Goal: Task Accomplishment & Management: Use online tool/utility

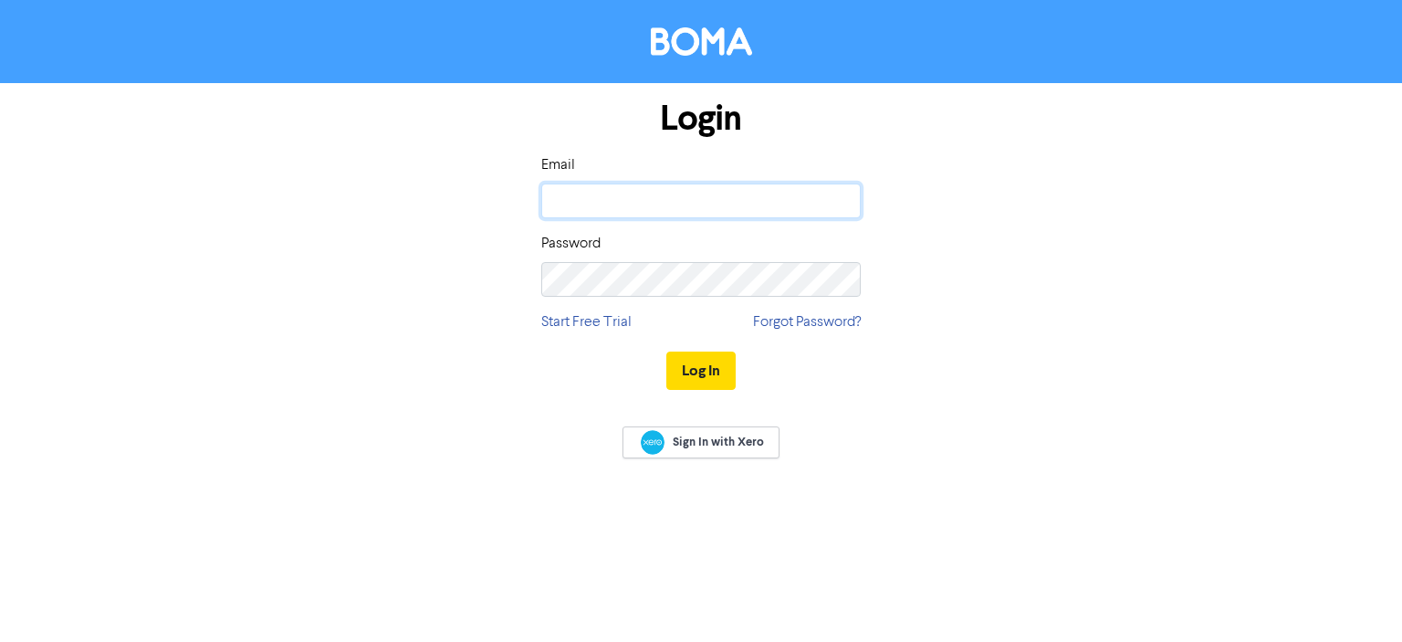
drag, startPoint x: 0, startPoint y: 0, endPoint x: 619, endPoint y: 200, distance: 650.5
click at [618, 200] on input "email" at bounding box center [701, 201] width 320 height 35
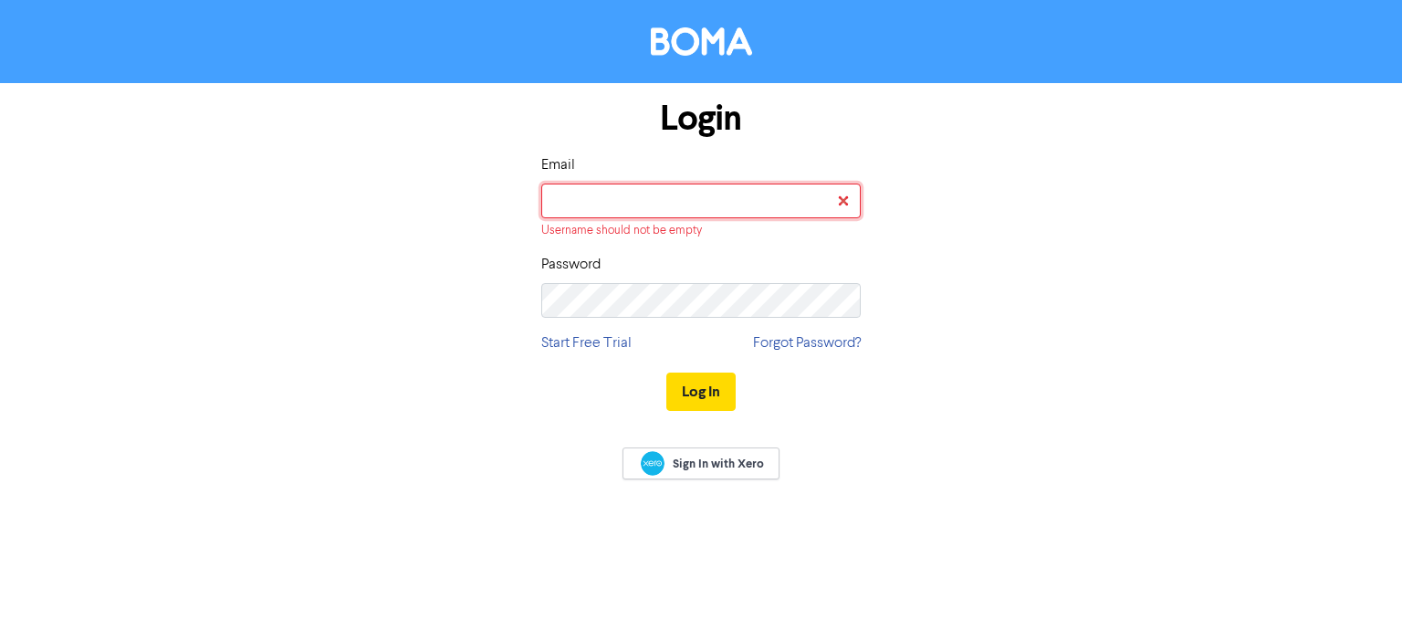
click at [613, 204] on input "email" at bounding box center [701, 201] width 320 height 35
click at [652, 206] on input "email" at bounding box center [701, 201] width 320 height 35
paste input "[EMAIL_ADDRESS][DOMAIN_NAME]"
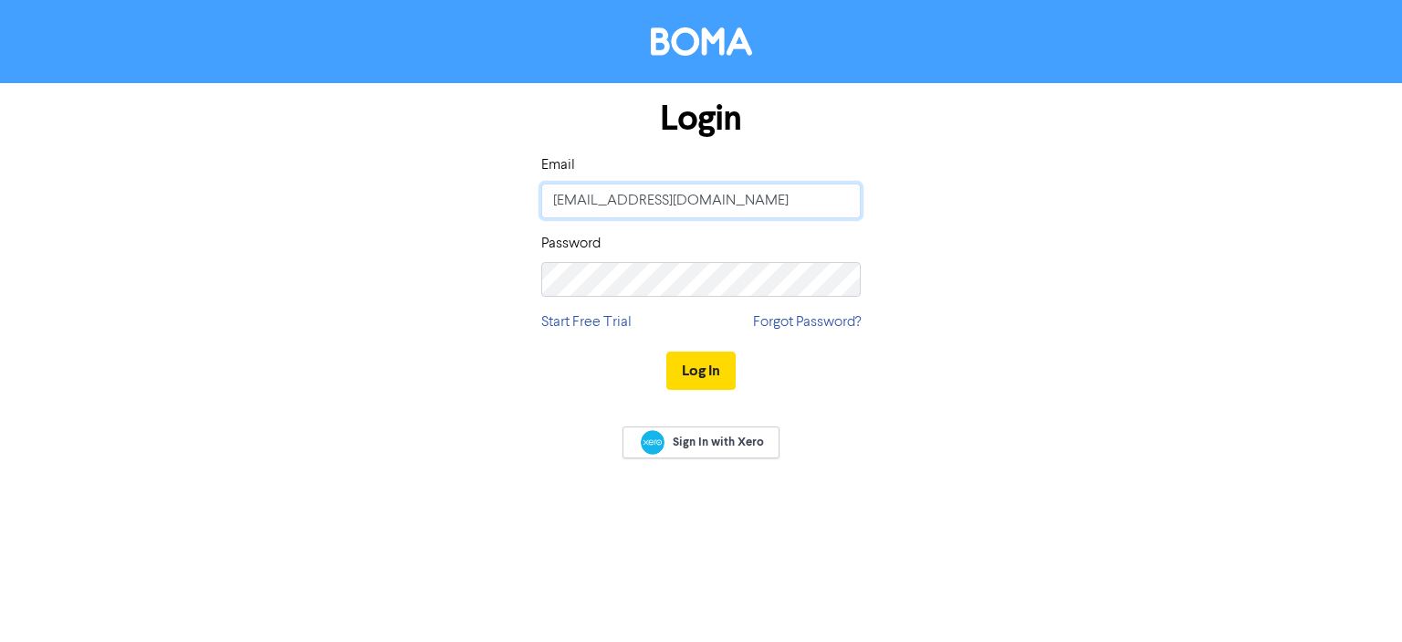
type input "[EMAIL_ADDRESS][DOMAIN_NAME]"
click at [1131, 256] on div "Login Email [EMAIL_ADDRESS][DOMAIN_NAME] Password Start Free Trial Forgot Passw…" at bounding box center [701, 245] width 1041 height 325
click at [719, 368] on button "Log In" at bounding box center [701, 371] width 69 height 38
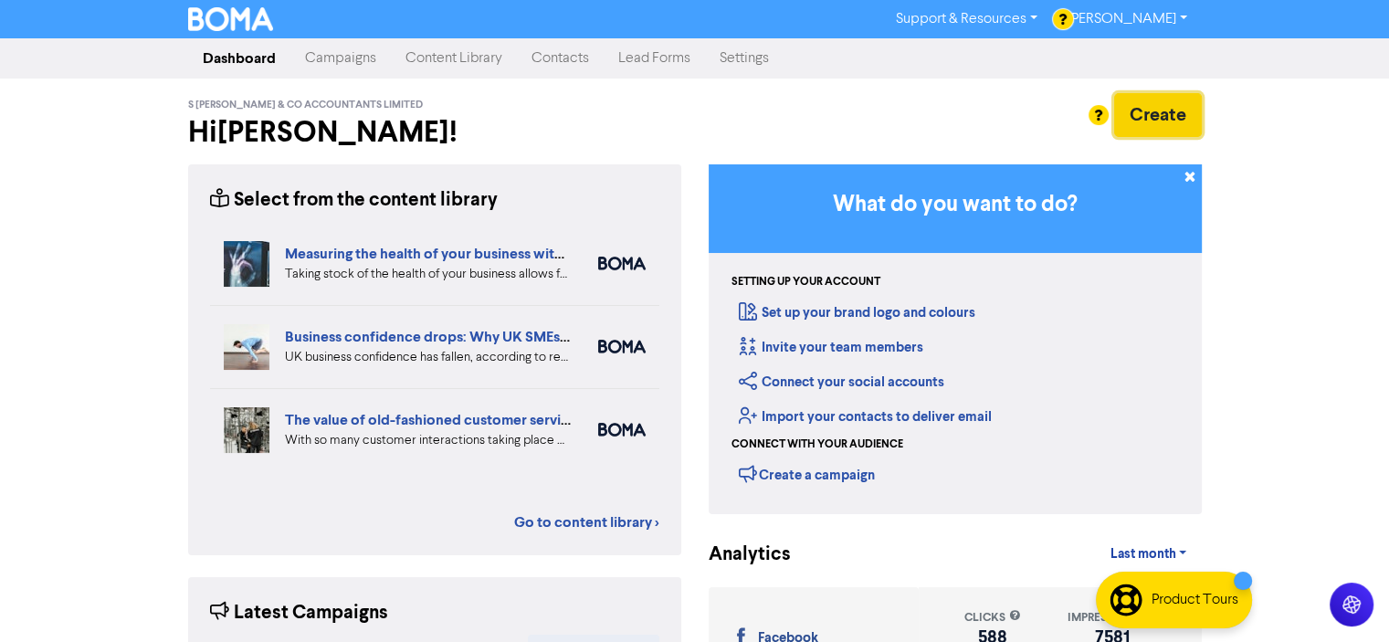
click at [1147, 106] on button "Create" at bounding box center [1158, 115] width 88 height 44
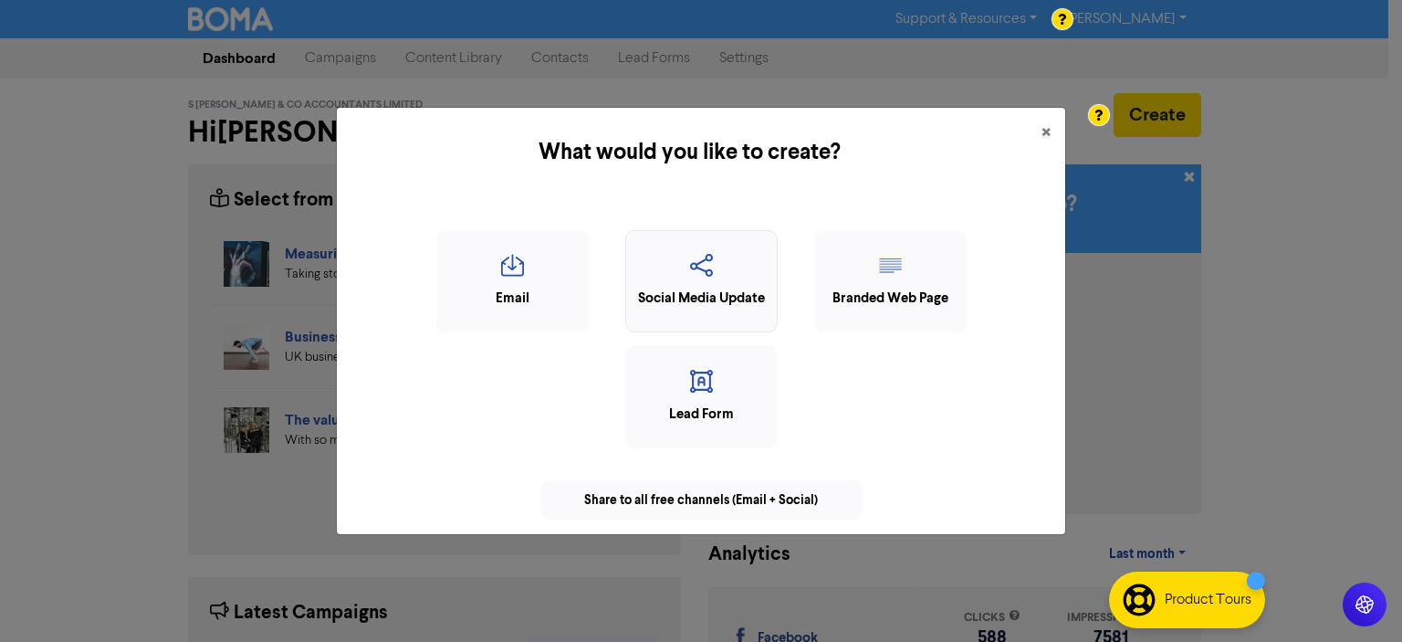
click at [703, 286] on icon "button" at bounding box center [701, 271] width 132 height 35
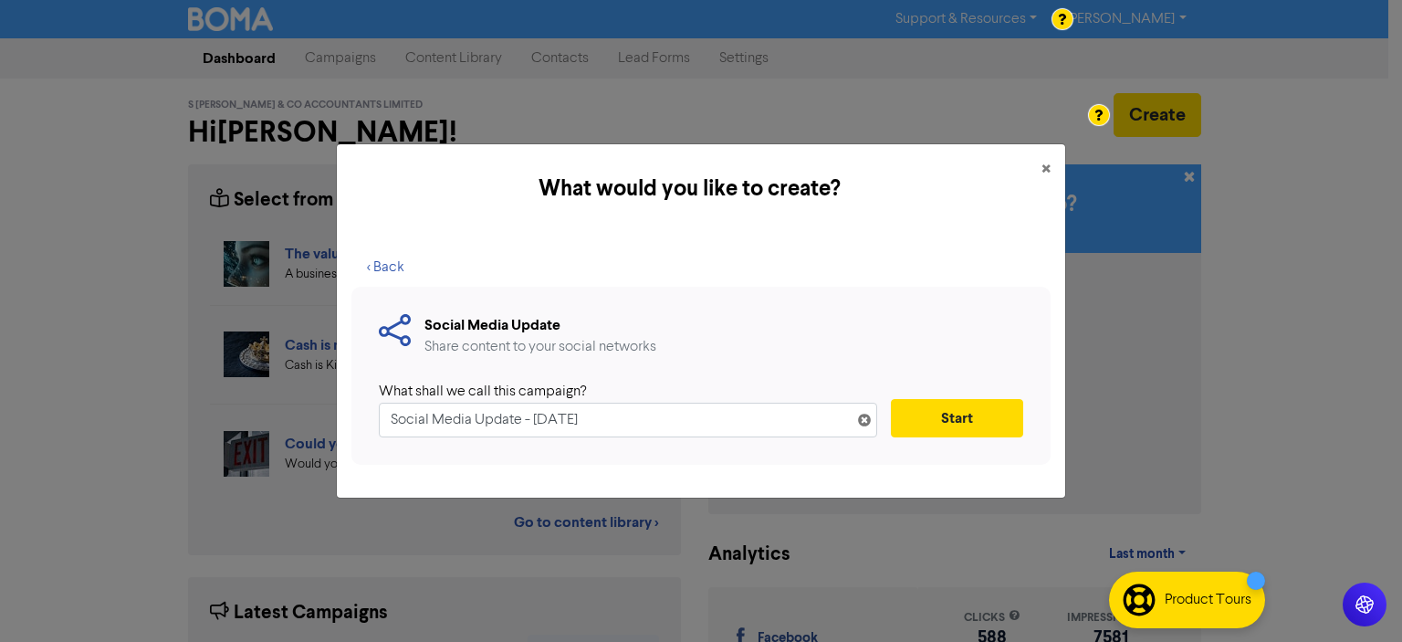
drag, startPoint x: 520, startPoint y: 421, endPoint x: 383, endPoint y: 414, distance: 137.2
click at [391, 423] on input "Social Media Update - [DATE]" at bounding box center [628, 420] width 499 height 35
type input "[MEDICAL_DATA] - [DATE]"
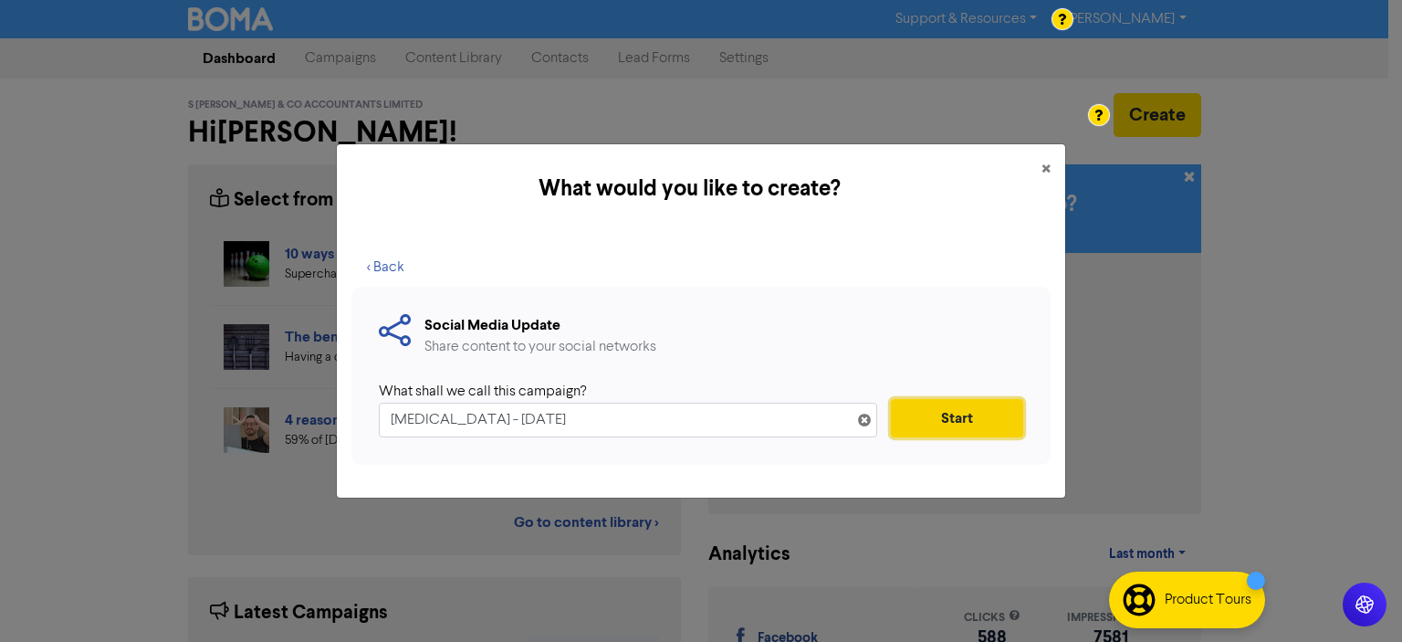
click at [931, 429] on button "Start" at bounding box center [957, 418] width 132 height 38
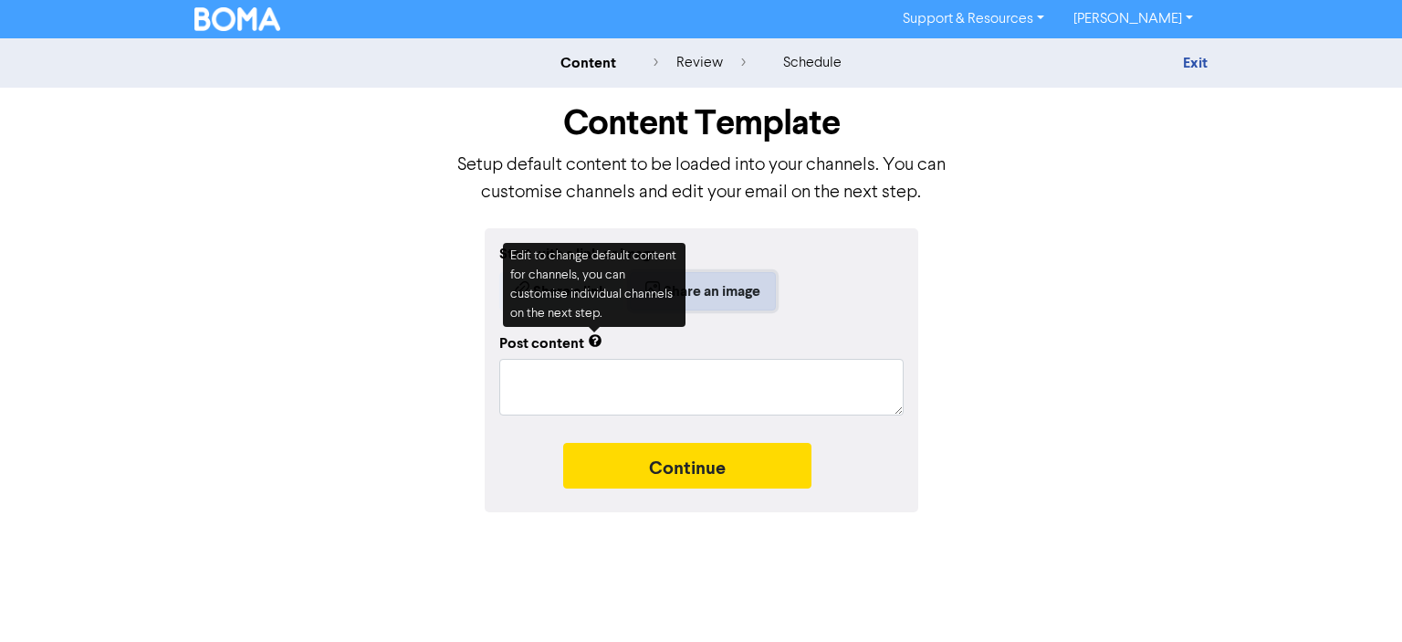
click at [776, 299] on button "Share an image" at bounding box center [703, 291] width 146 height 38
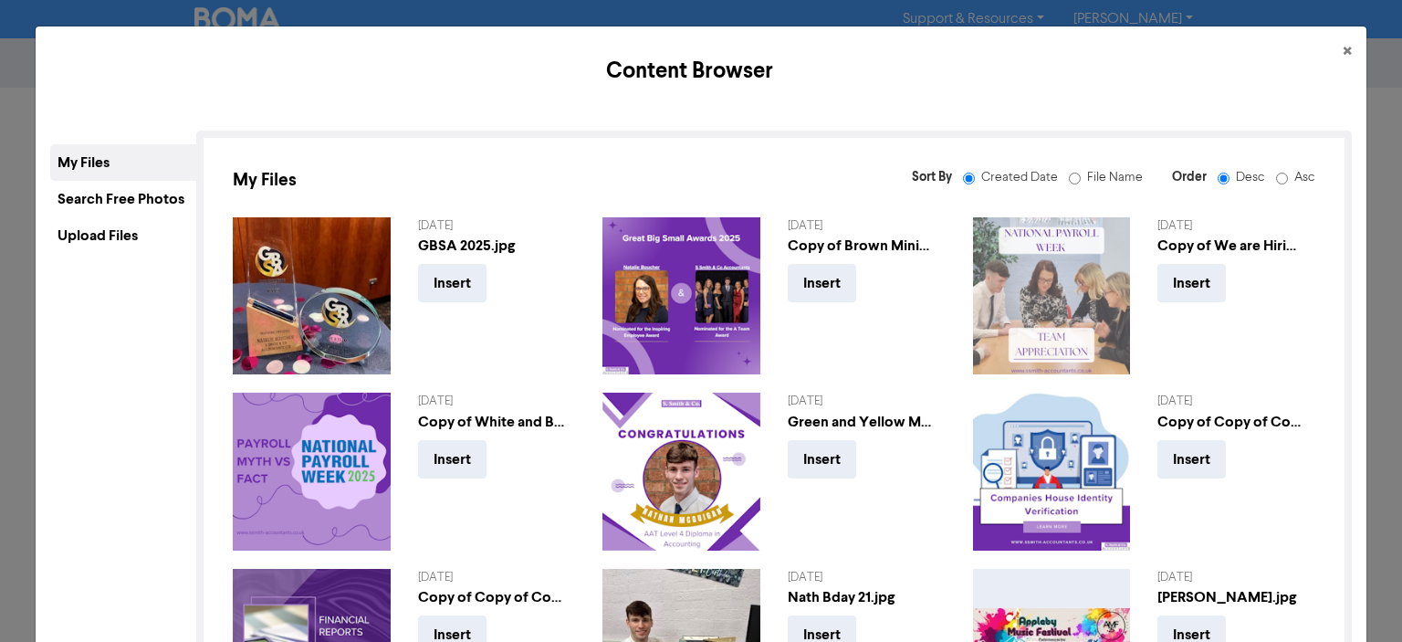
click at [120, 247] on div "Upload Files" at bounding box center [123, 235] width 146 height 37
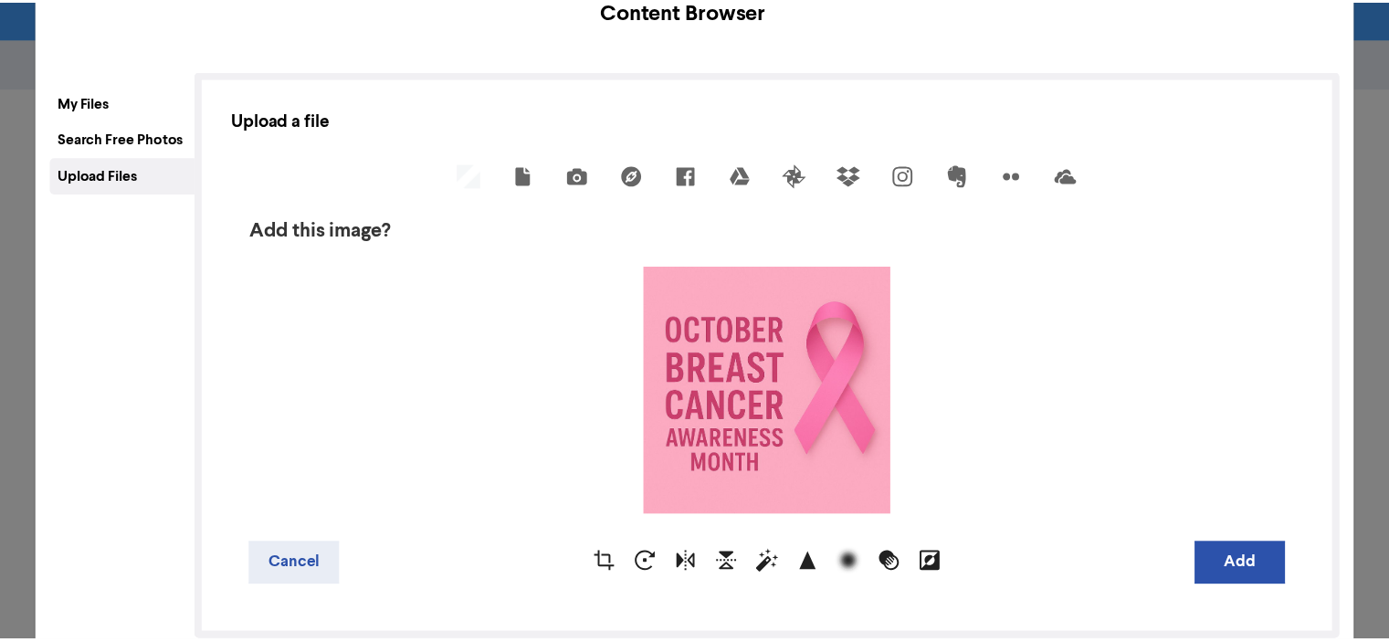
scroll to position [91, 0]
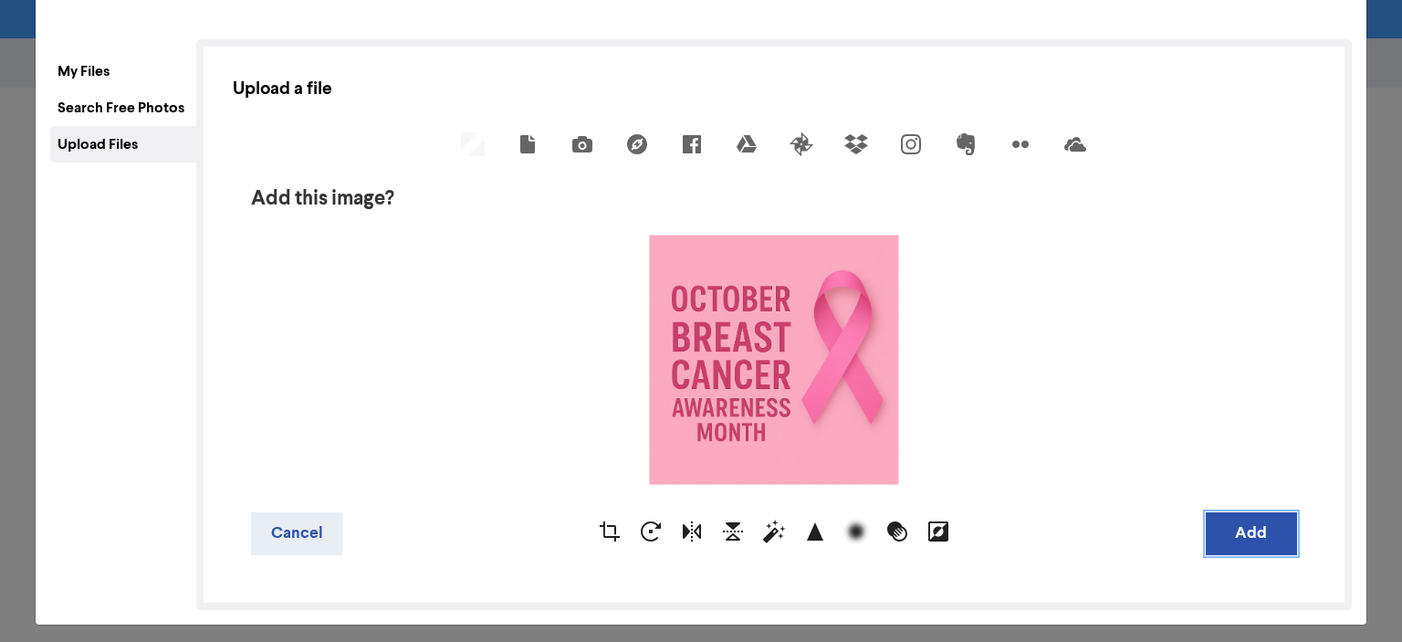
click at [1267, 551] on button "Add" at bounding box center [1251, 533] width 91 height 43
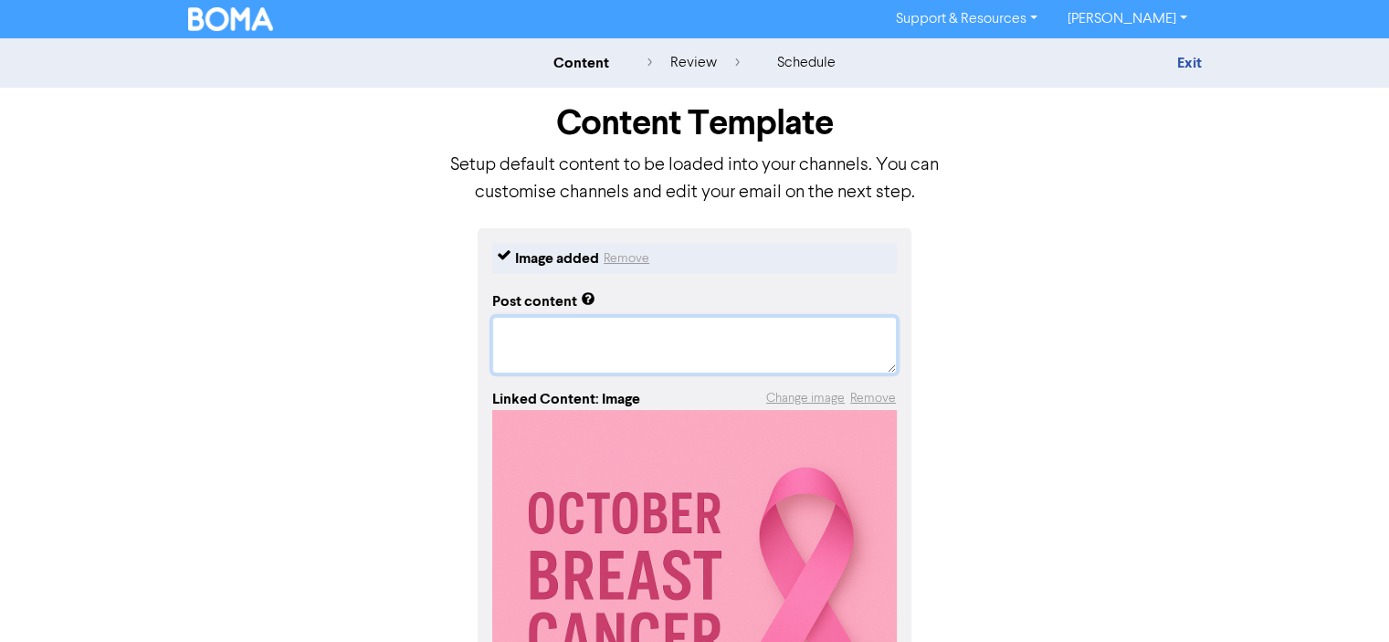
click at [631, 336] on textarea at bounding box center [694, 345] width 404 height 57
paste textarea "🎗️ [DATE] marks the start of [MEDICAL_DATA] Awareness Month A time to come toge…"
type textarea "x"
type textarea "🎗️ [DATE] marks the start of [MEDICAL_DATA] Awareness Month A time to come toge…"
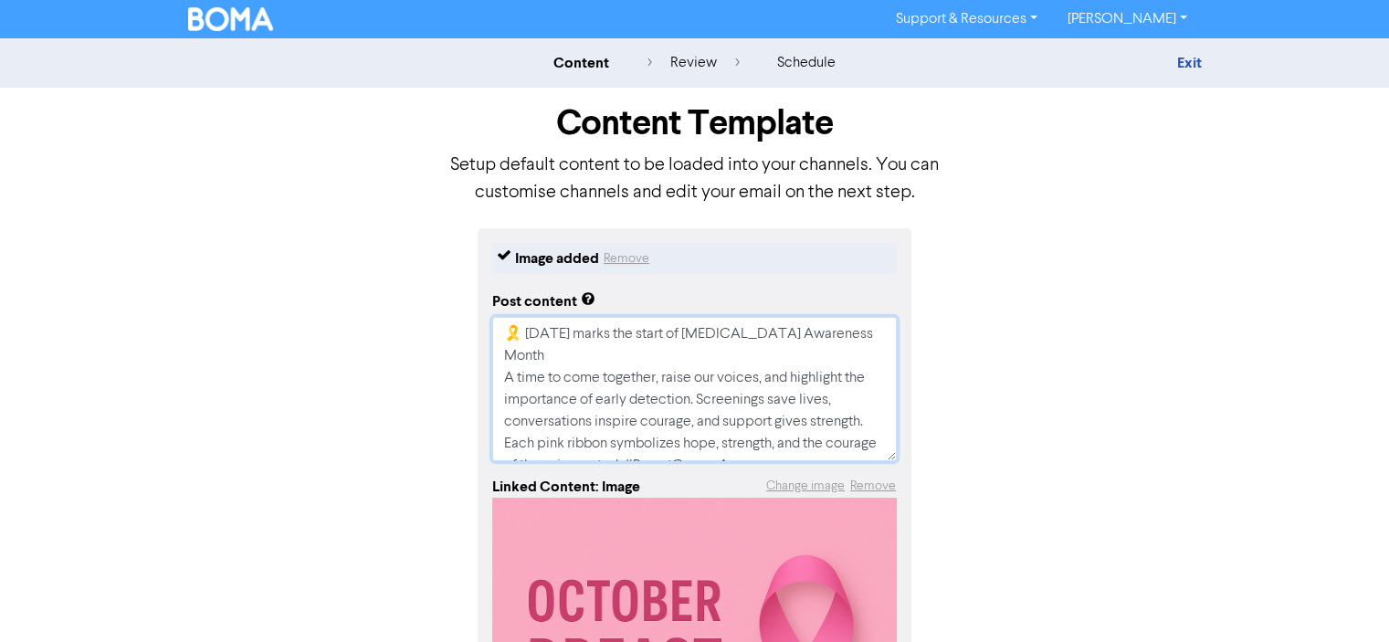
scroll to position [124, 0]
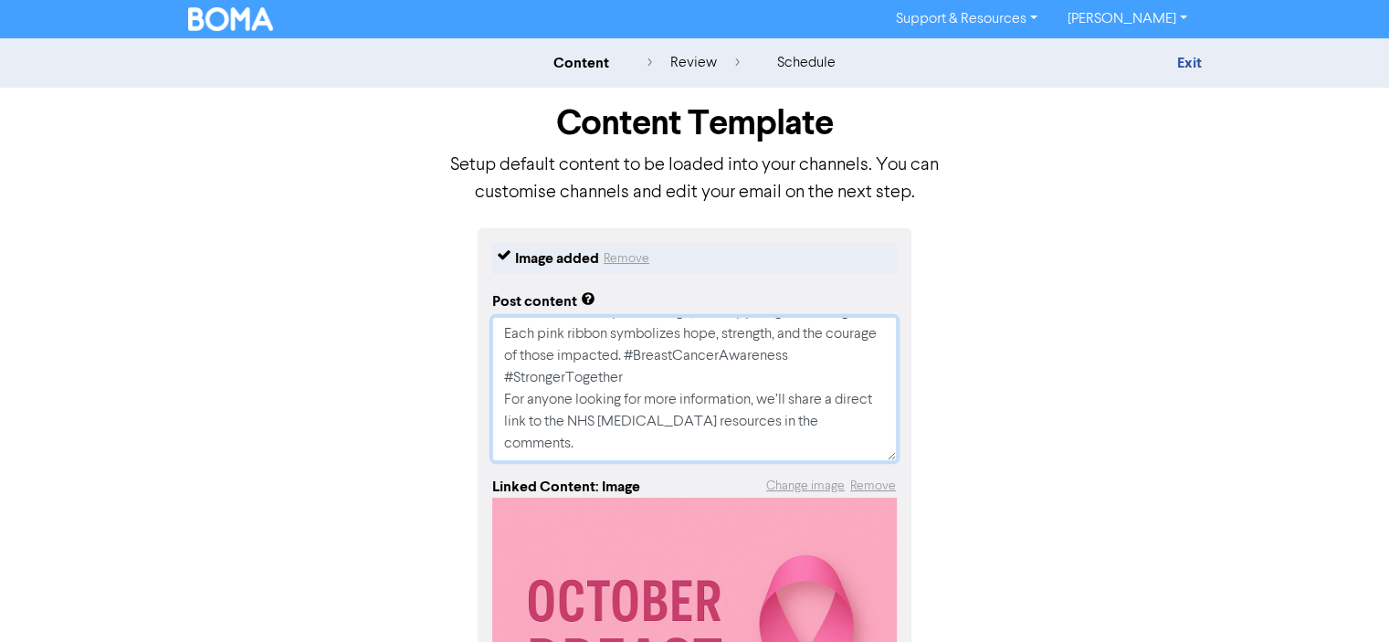
type textarea "x"
type textarea "🎗️ [DATE] marks the start of [MEDICAL_DATA] Awareness Month A time to come toge…"
click at [500, 397] on textarea "🎗️ [DATE] marks the start of [MEDICAL_DATA] Awareness Month A time to come toge…" at bounding box center [694, 389] width 404 height 144
type textarea "x"
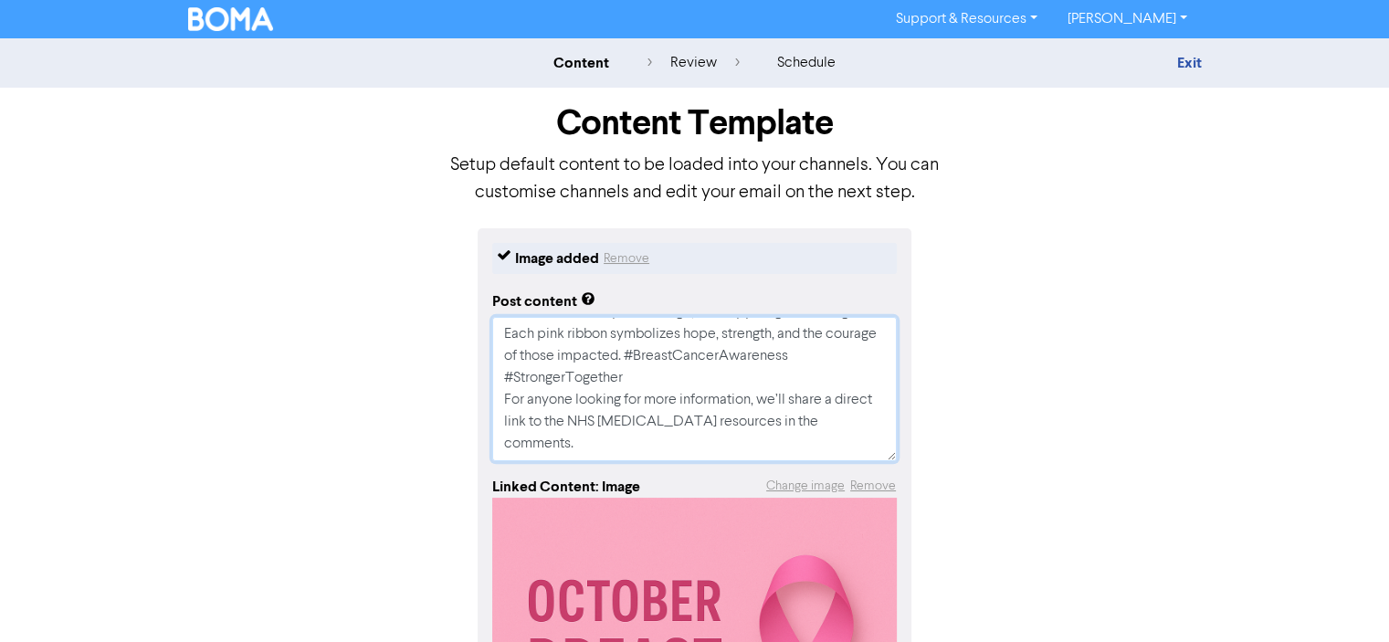
type textarea "🎗️ [DATE] marks the start of [MEDICAL_DATA] Awareness Month A time to come toge…"
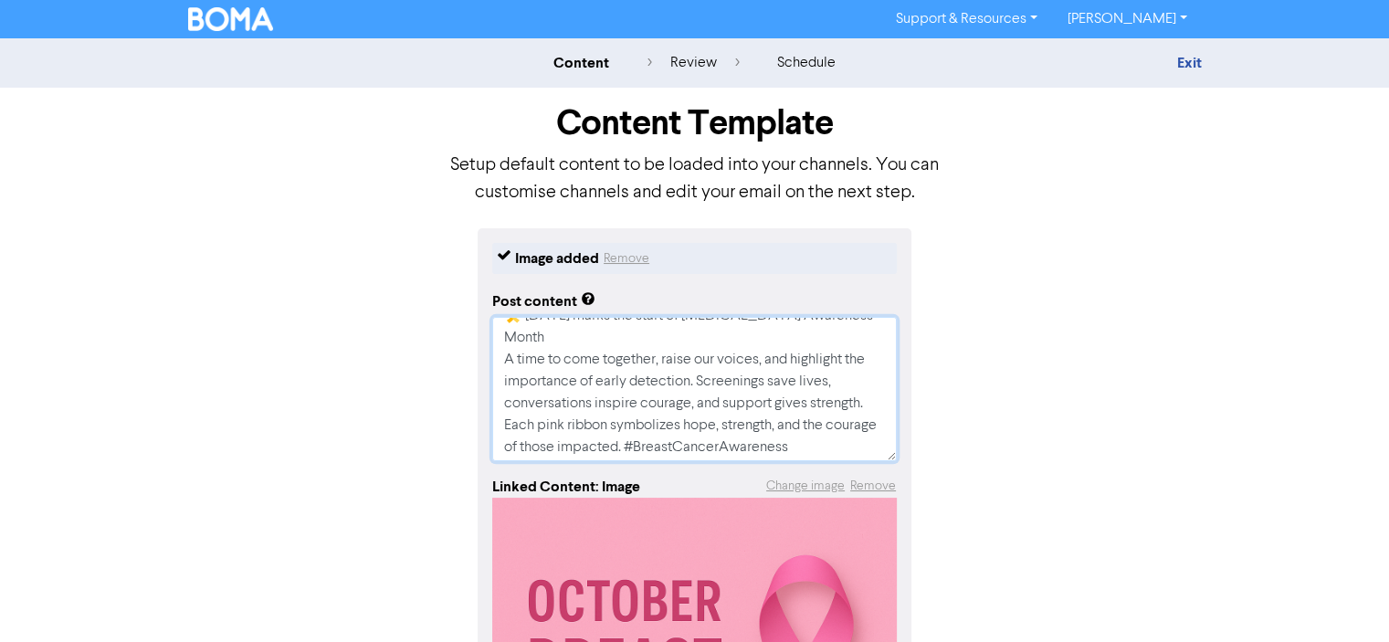
scroll to position [0, 0]
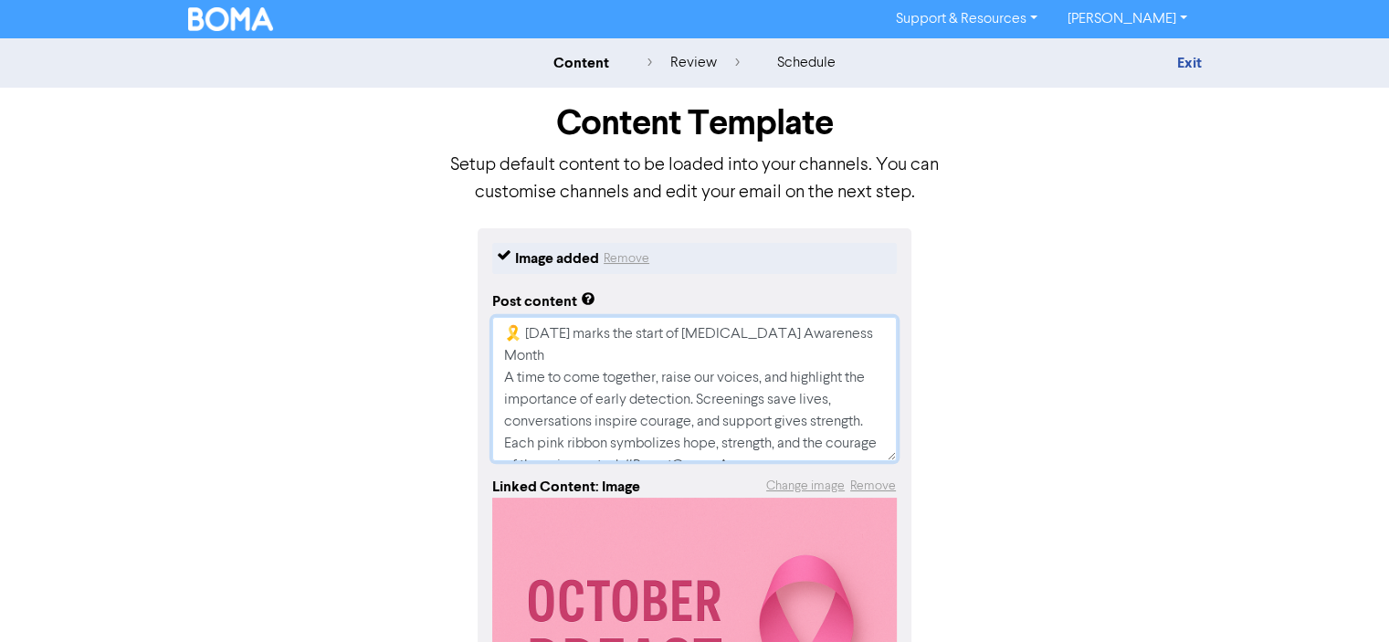
click at [495, 374] on textarea "🎗️ [DATE] marks the start of [MEDICAL_DATA] Awareness Month A time to come toge…" at bounding box center [694, 389] width 404 height 144
type textarea "x"
type textarea "🎗️ [DATE] marks the start of [MEDICAL_DATA] Awareness Month A time to come toge…"
type textarea "x"
type textarea "🎗️ [DATE] marks the start of [MEDICAL_DATA] Awareness Month A time to come toge…"
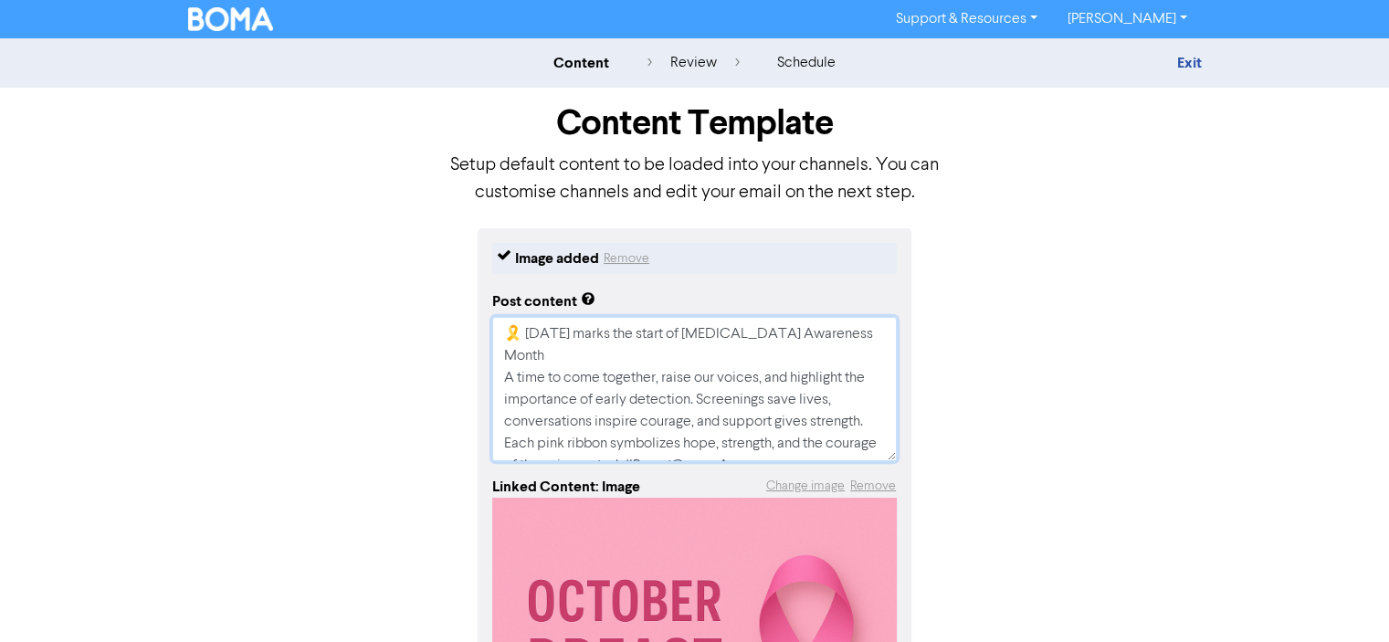
type textarea "x"
type textarea "🎗️ [DATE] marks the start of [MEDICAL_DATA] Awareness Month A time to come toge…"
type textarea "x"
type textarea "🎗️ [DATE] marks the start of [MEDICAL_DATA] Awareness Month A time to come toge…"
type textarea "x"
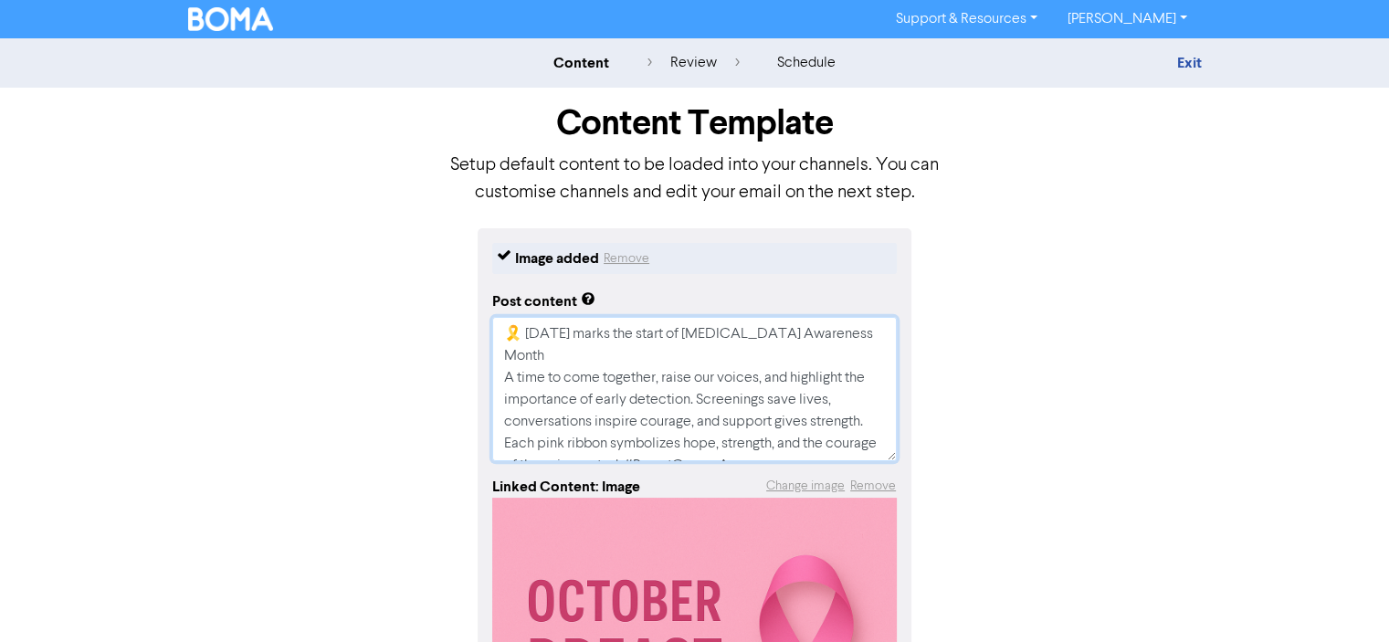
type textarea "🎗️ [DATE] marks the start of [MEDICAL_DATA] Awareness Month A time to come toge…"
click at [570, 361] on textarea "🎗️ [DATE] marks the start of [MEDICAL_DATA] Awareness Month A time to come toge…" at bounding box center [694, 389] width 404 height 144
type textarea "x"
type textarea "🎗️ [DATE] marks the start of [MEDICAL_DATA] Awareness Month A time to come toge…"
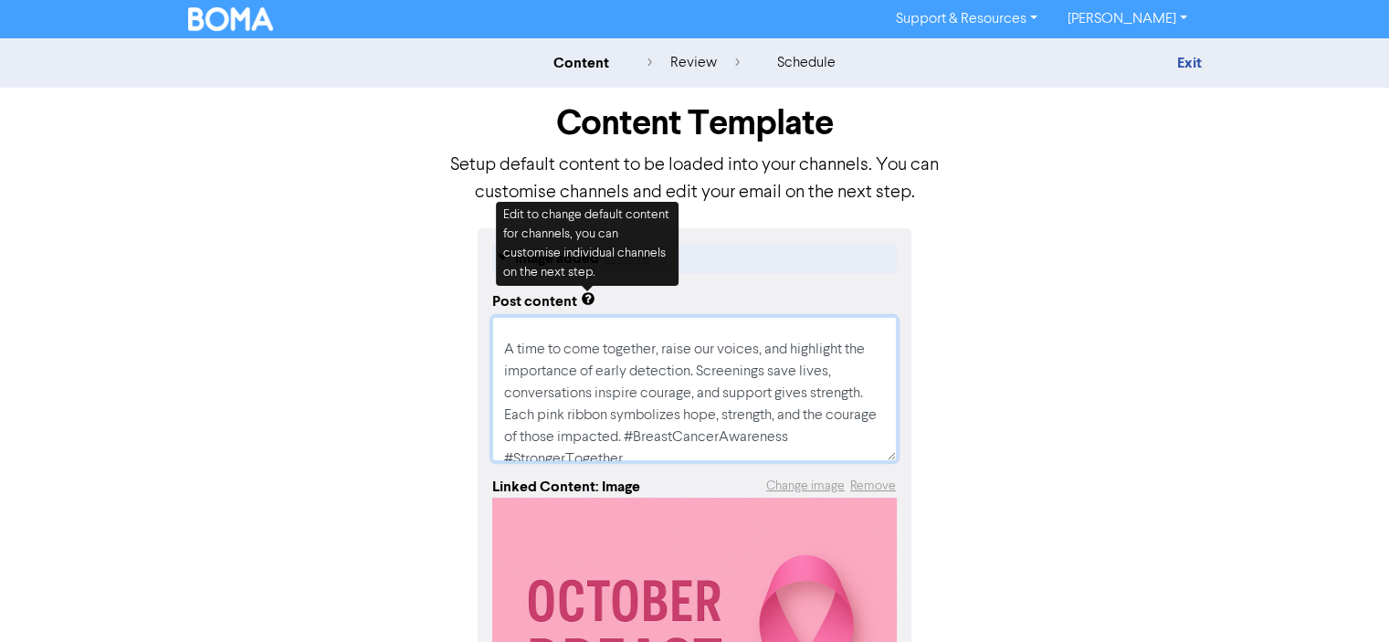
scroll to position [91, 0]
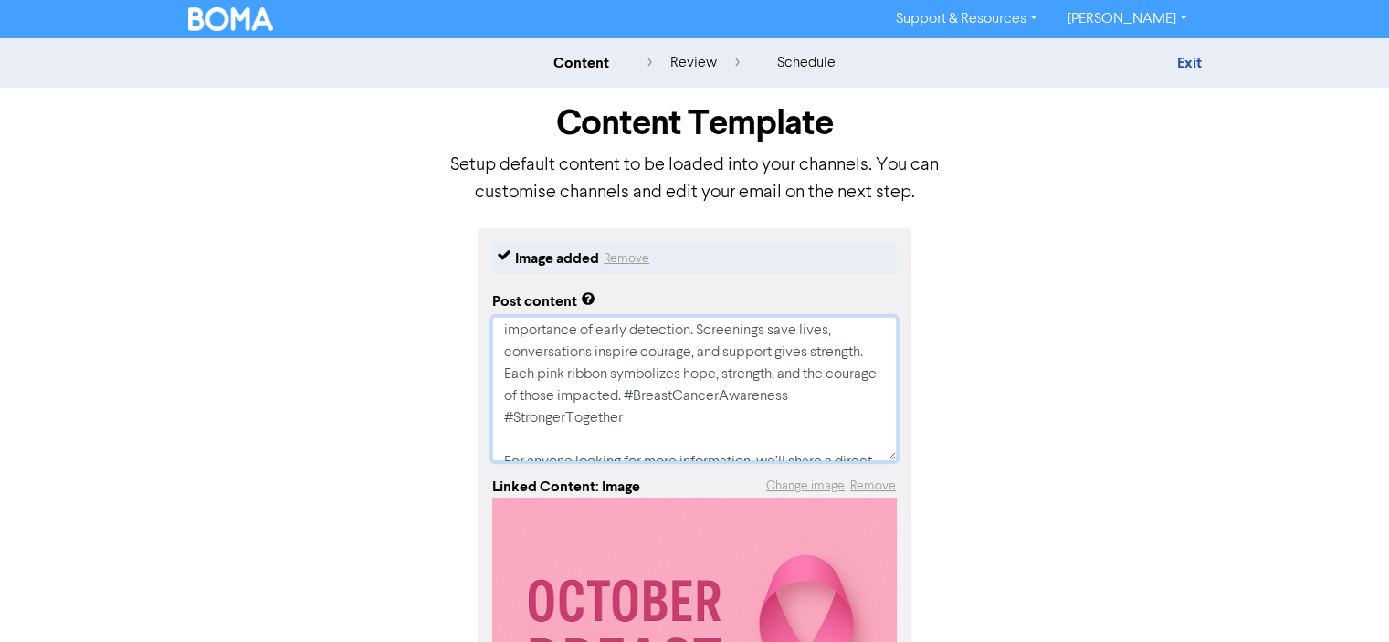
click at [674, 397] on textarea "🎗️ [DATE] marks the start of [MEDICAL_DATA] Awareness Month A time to come toge…" at bounding box center [694, 389] width 404 height 144
type textarea "x"
type textarea "🎗️ [DATE] marks the start of [MEDICAL_DATA] Awareness Month A time to come toge…"
paste textarea "💗"
type textarea "x"
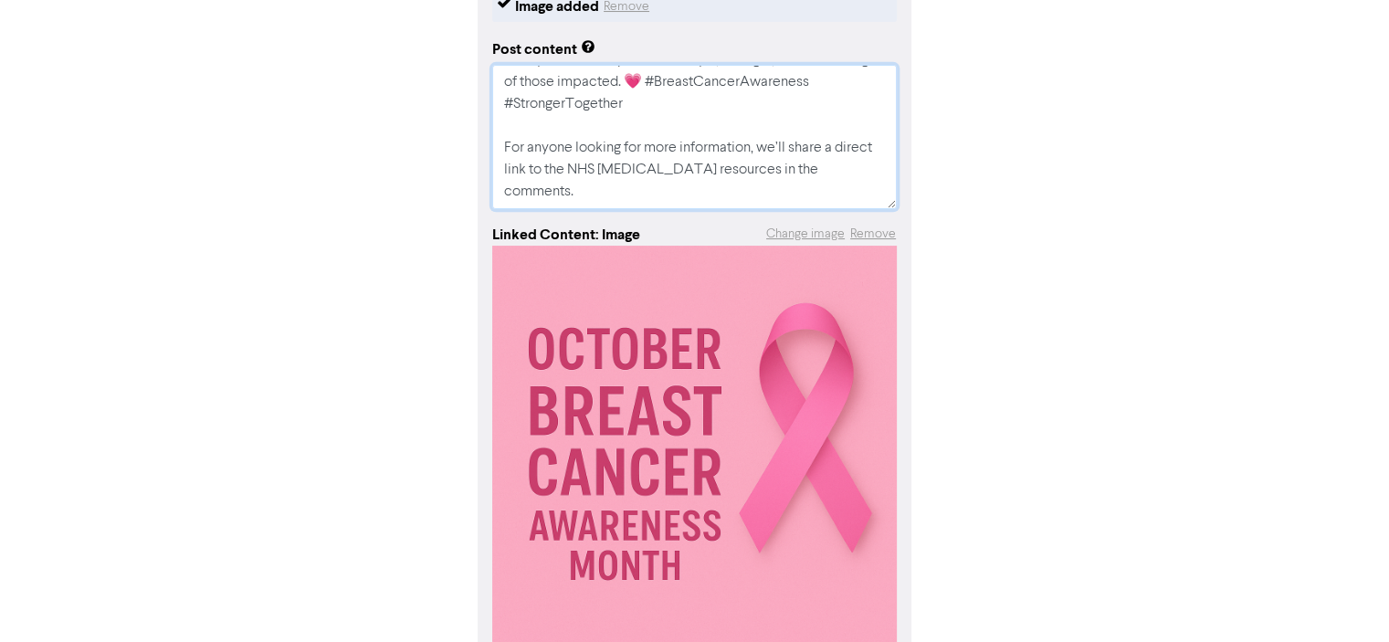
scroll to position [357, 0]
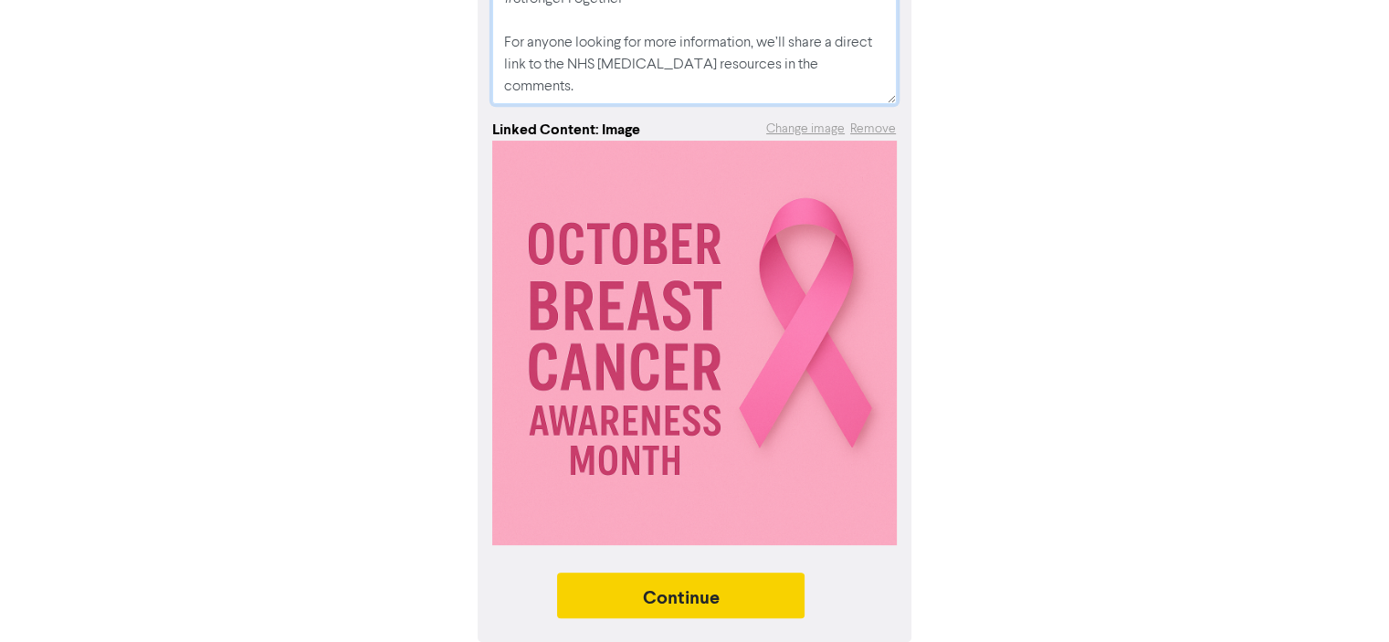
type textarea "🎗️ [DATE] marks the start of [MEDICAL_DATA] Awareness Month A time to come toge…"
click at [755, 595] on button "Continue" at bounding box center [681, 595] width 248 height 46
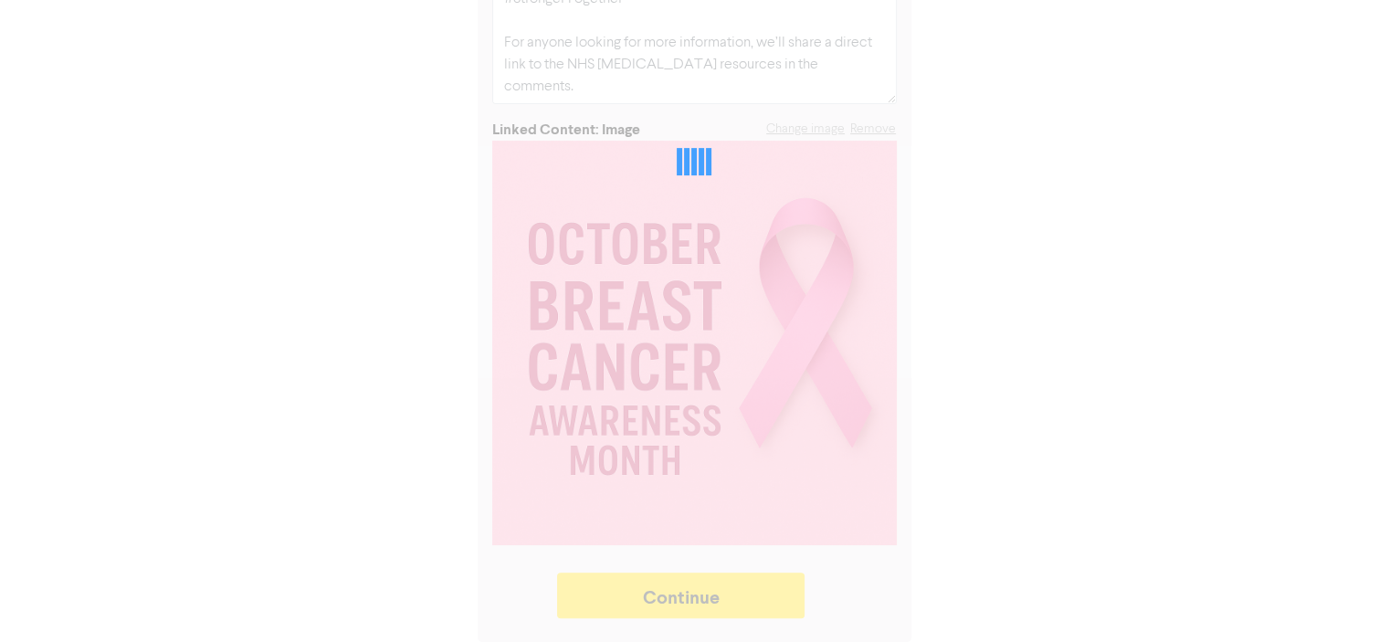
type textarea "x"
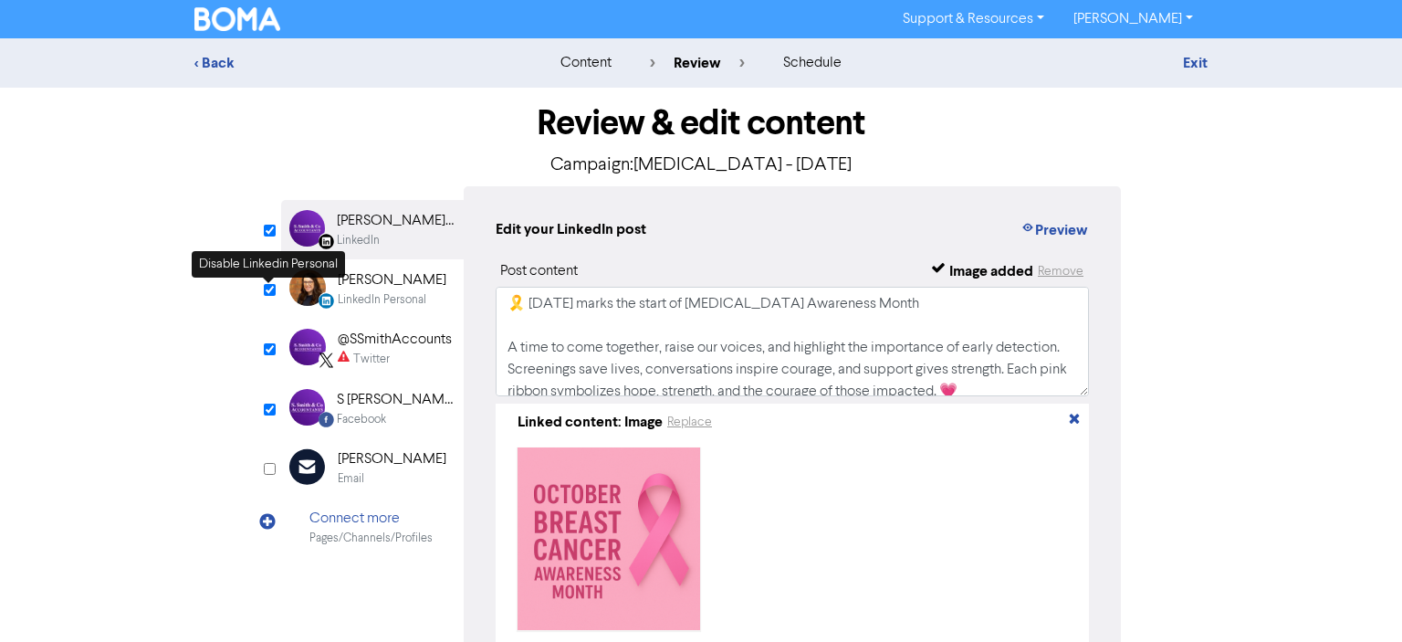
click at [267, 291] on input "checkbox" at bounding box center [270, 290] width 12 height 12
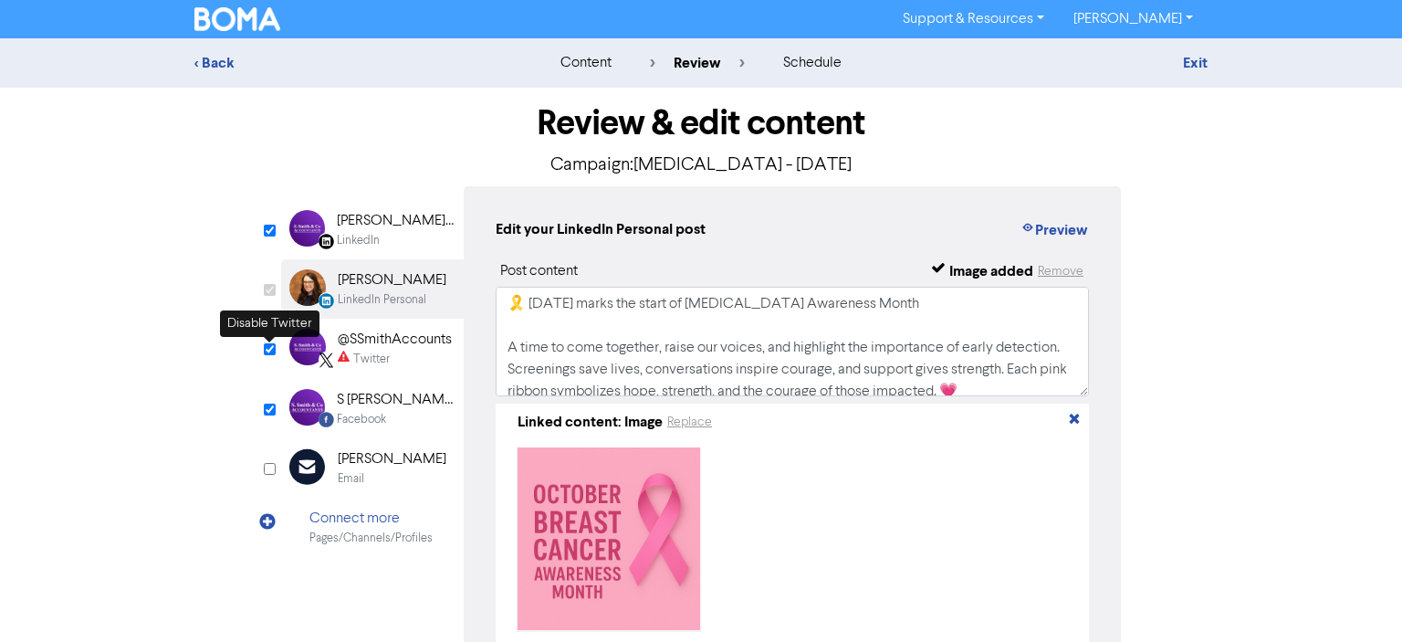
checkbox input "false"
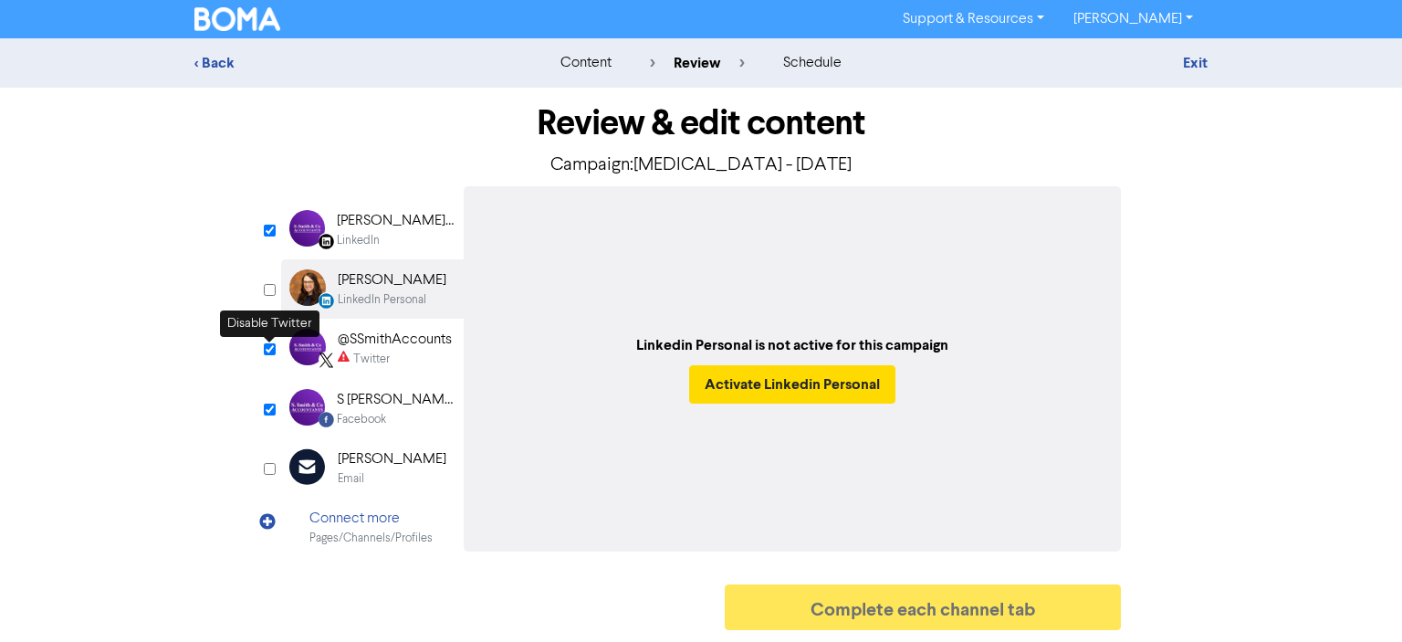
click at [264, 349] on input "checkbox" at bounding box center [270, 349] width 12 height 12
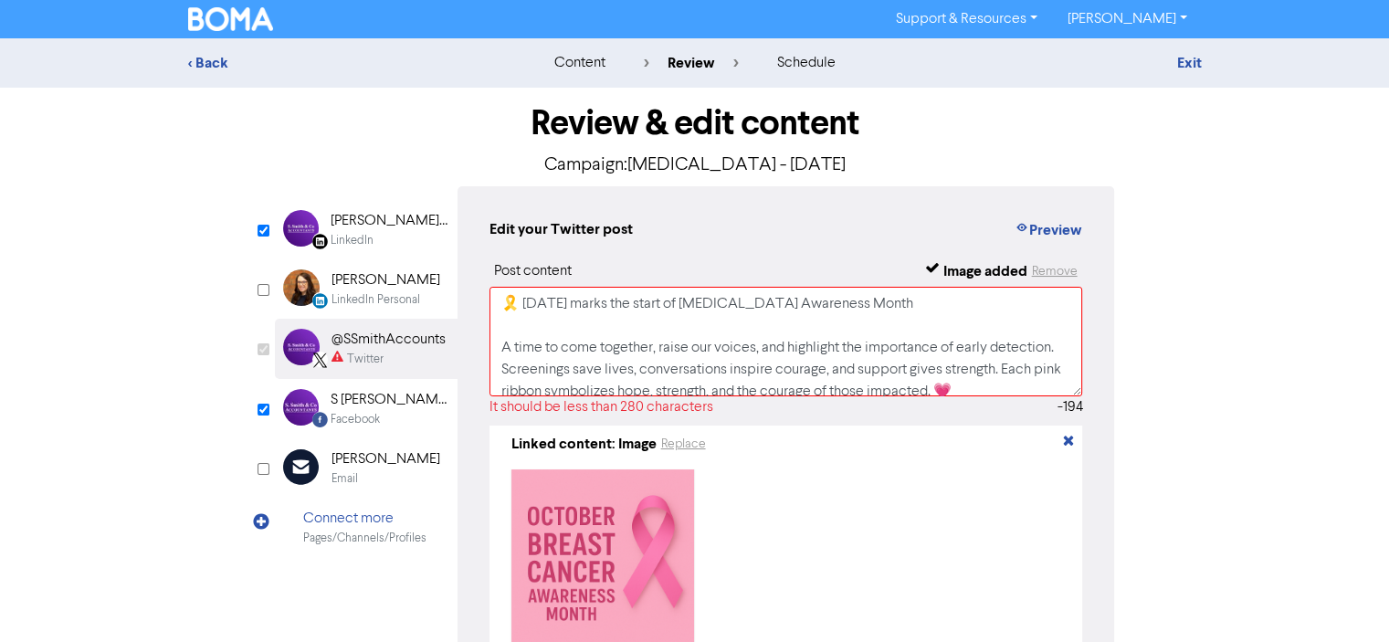
checkbox input "false"
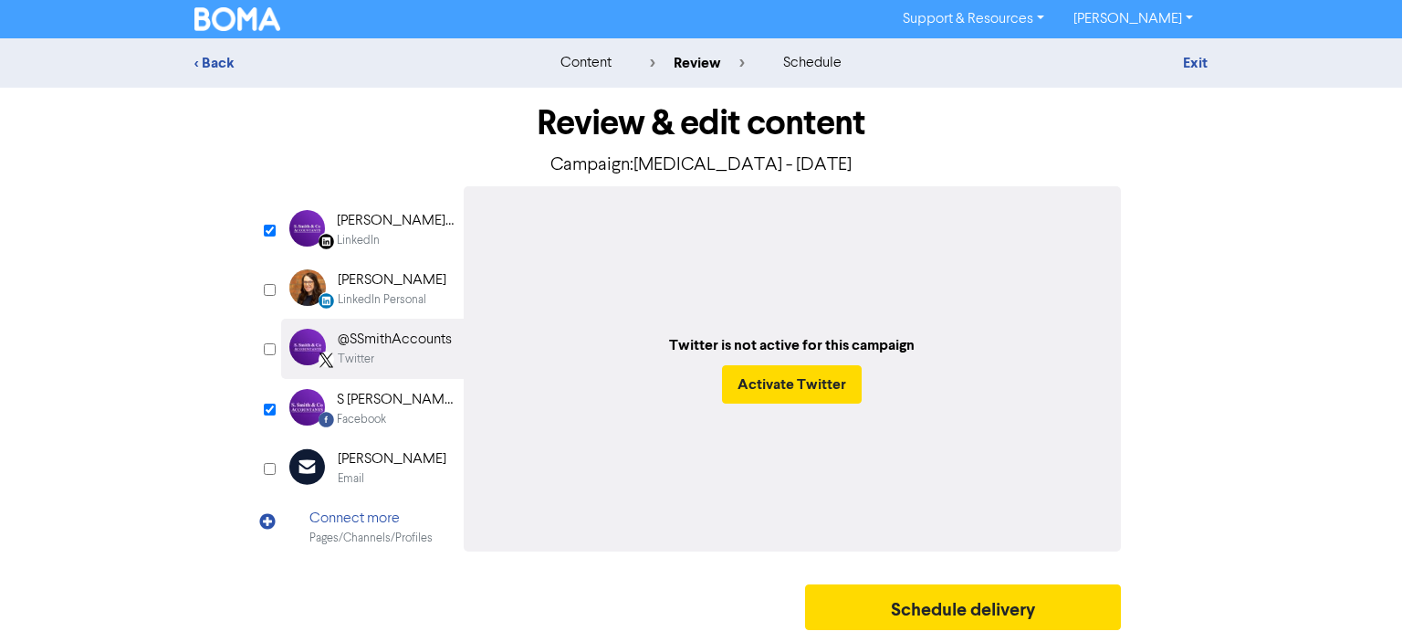
click at [367, 227] on div "[PERSON_NAME] & Co Accountants Limited" at bounding box center [395, 221] width 117 height 22
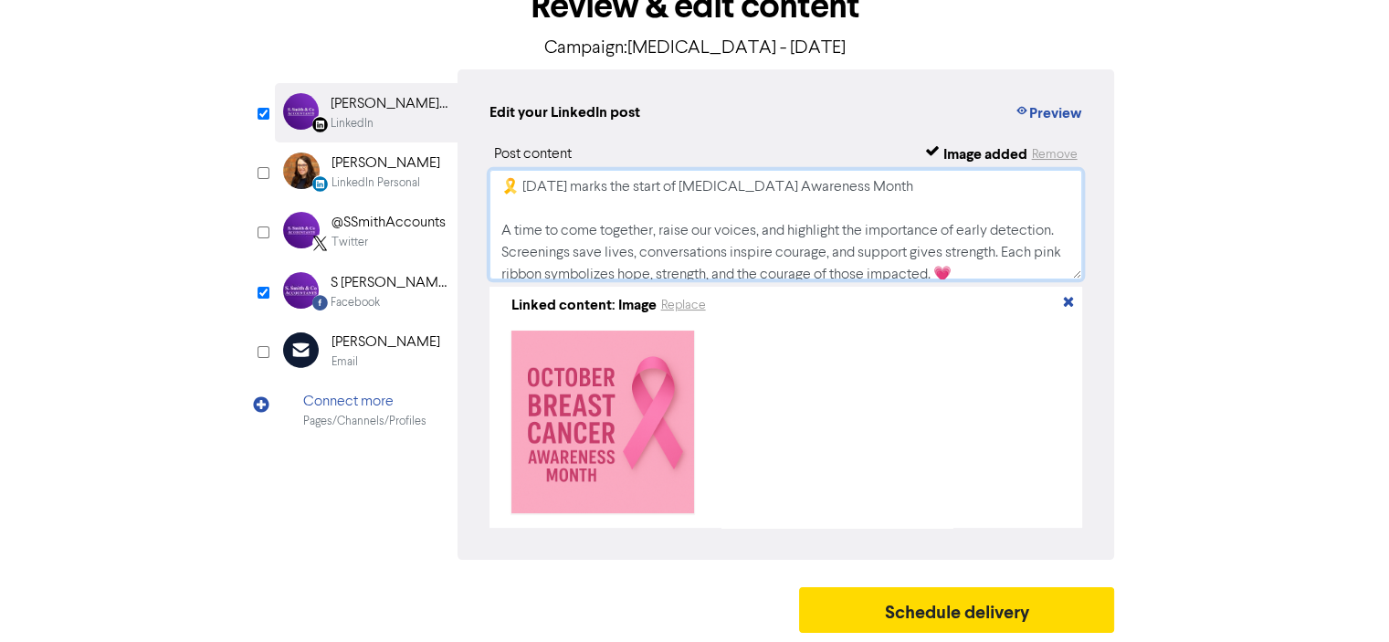
click at [520, 188] on textarea "🎗️ [DATE] marks the start of [MEDICAL_DATA] Awareness Month A time to come toge…" at bounding box center [785, 225] width 593 height 110
drag, startPoint x: 515, startPoint y: 182, endPoint x: 496, endPoint y: 179, distance: 19.4
click at [496, 179] on textarea "🎗️ [DATE] marks the start of [MEDICAL_DATA] Awareness Month A time to come toge…" at bounding box center [785, 225] width 593 height 110
paste textarea
type textarea "🎀 [DATE] marks the start of [MEDICAL_DATA] Awareness Month A time to come toget…"
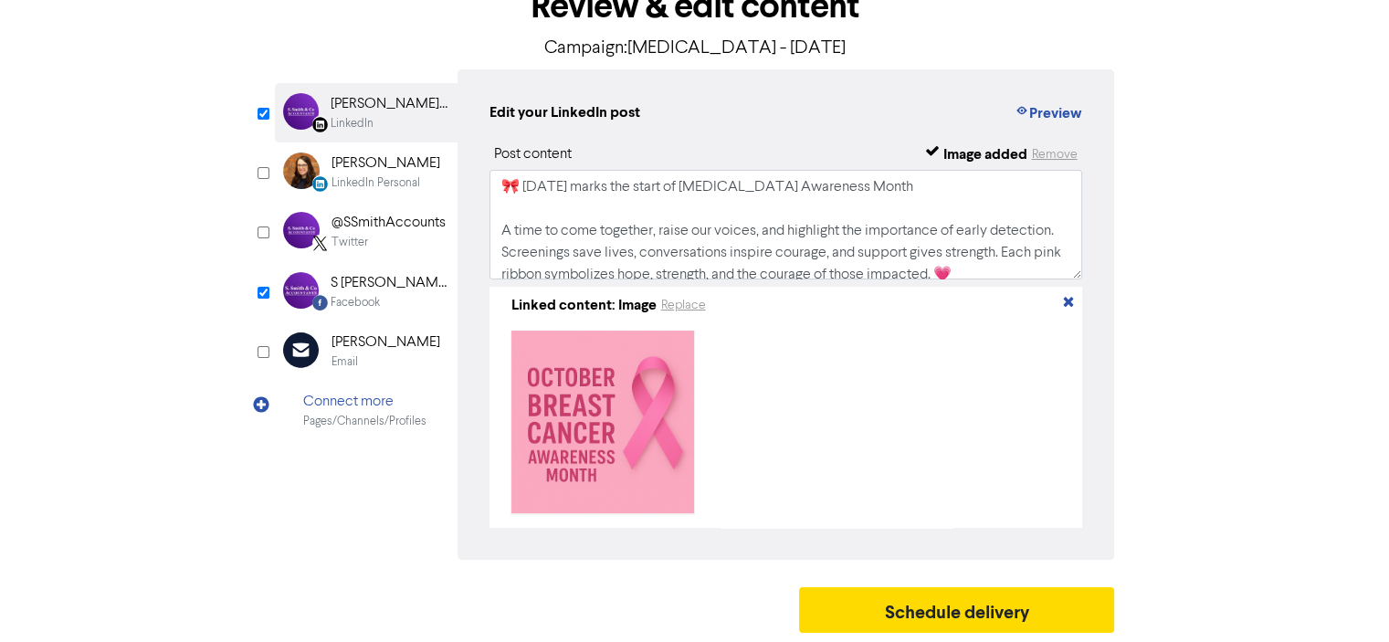
click at [1139, 231] on div "Review & edit content Campaign: [MEDICAL_DATA] - [DATE] LinkedIn Page Created w…" at bounding box center [694, 306] width 1041 height 671
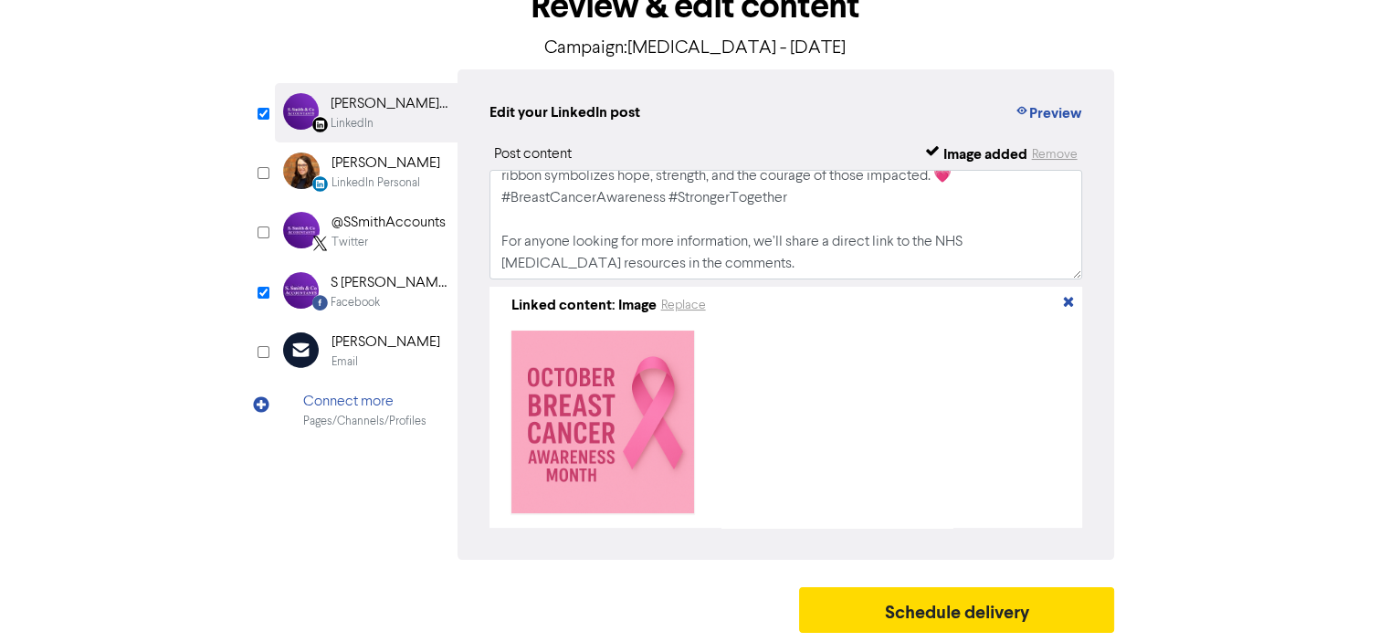
scroll to position [100, 0]
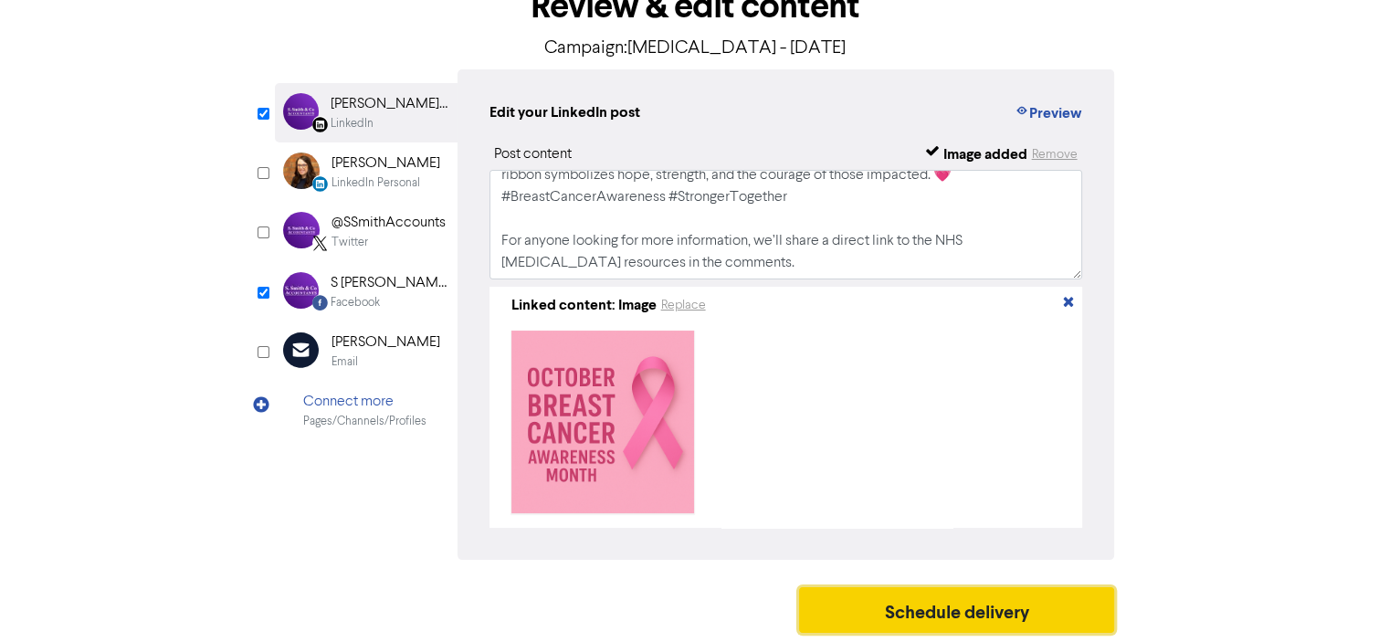
click at [984, 613] on button "Schedule delivery" at bounding box center [957, 610] width 316 height 46
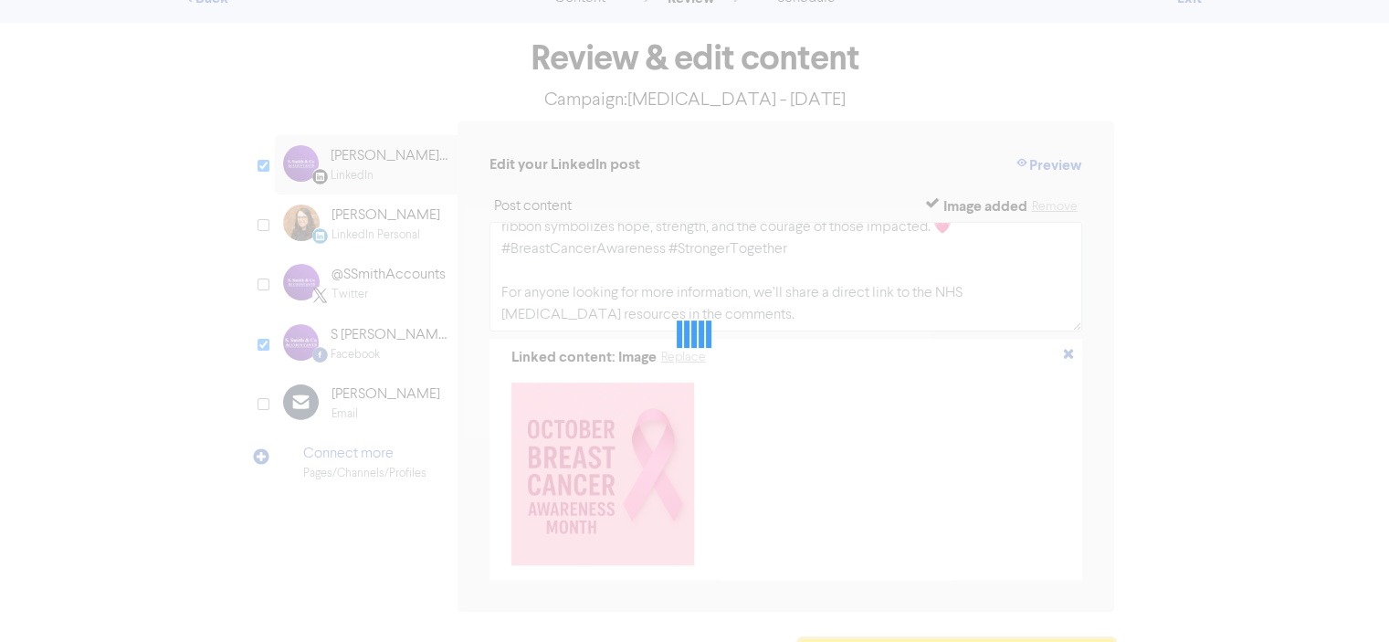
scroll to position [0, 0]
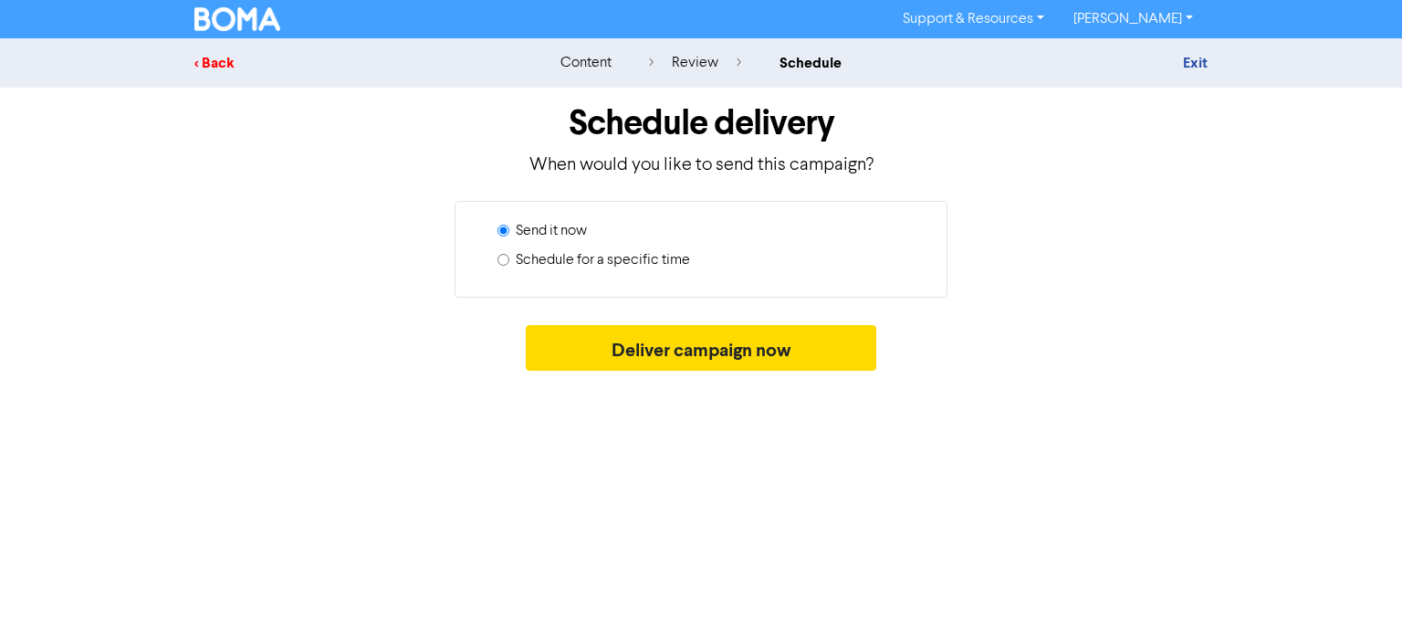
click at [200, 68] on div "< Back" at bounding box center [354, 63] width 320 height 22
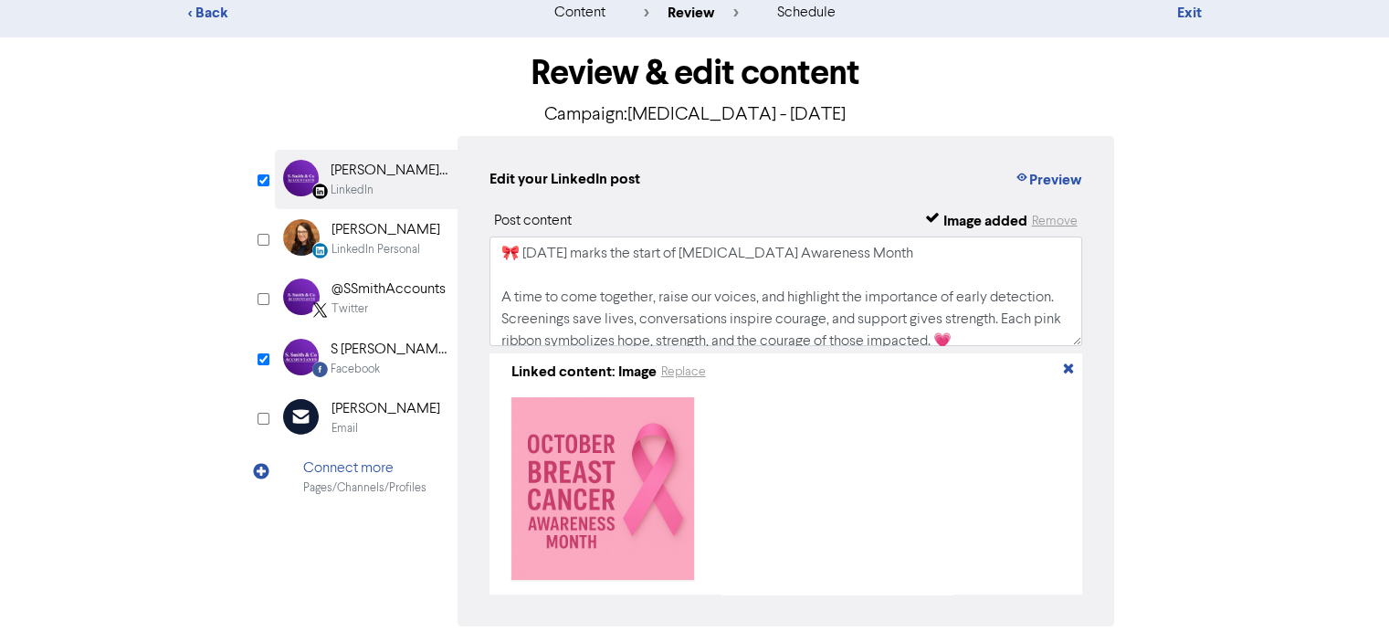
scroll to position [91, 0]
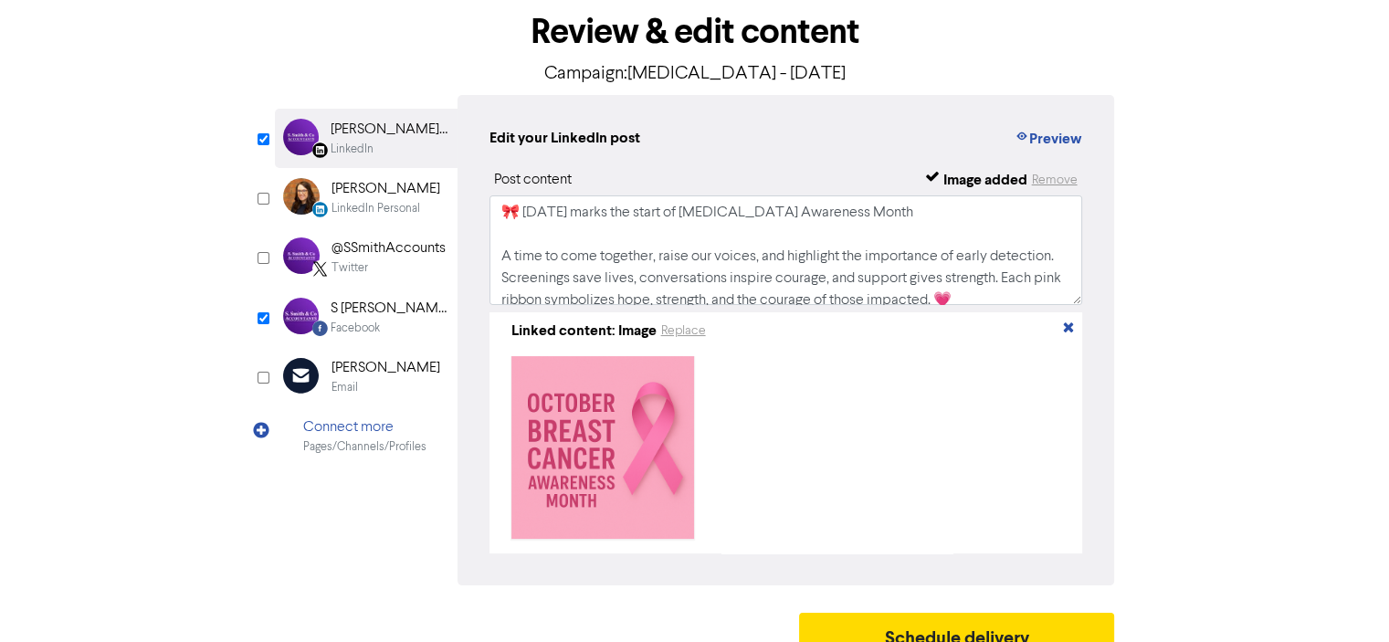
click at [376, 324] on div "Facebook" at bounding box center [355, 328] width 49 height 17
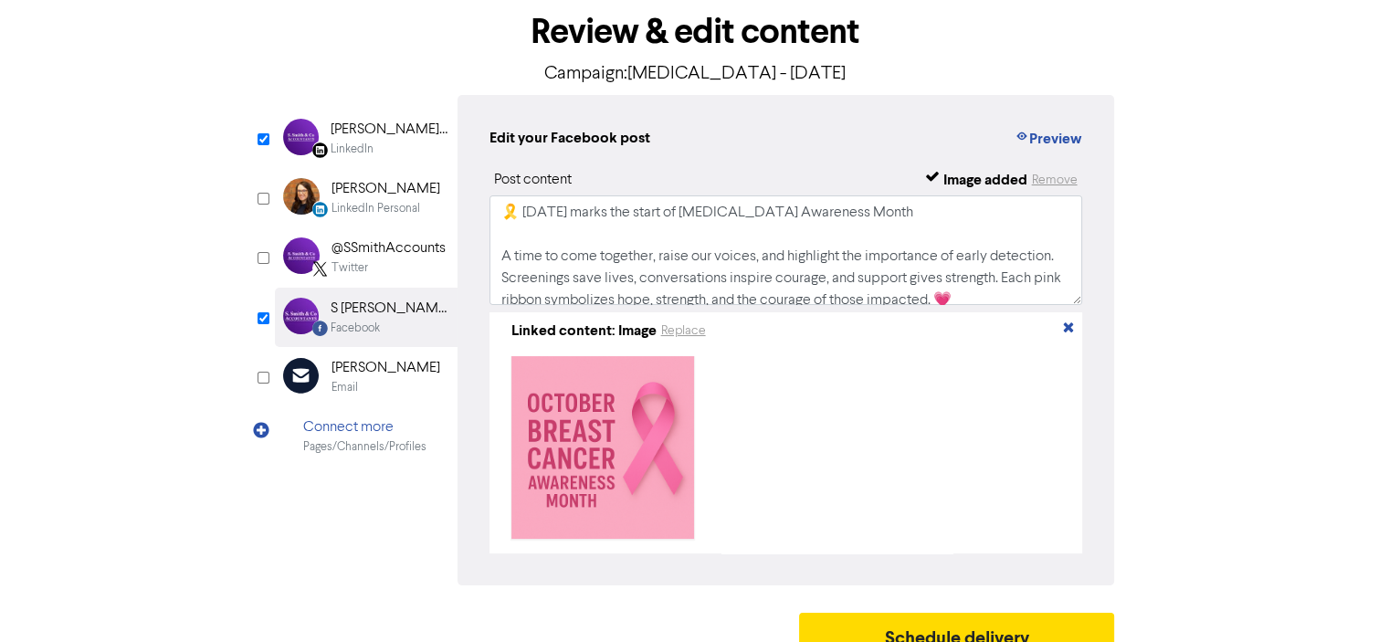
click at [403, 147] on div "LinkedIn" at bounding box center [389, 149] width 117 height 17
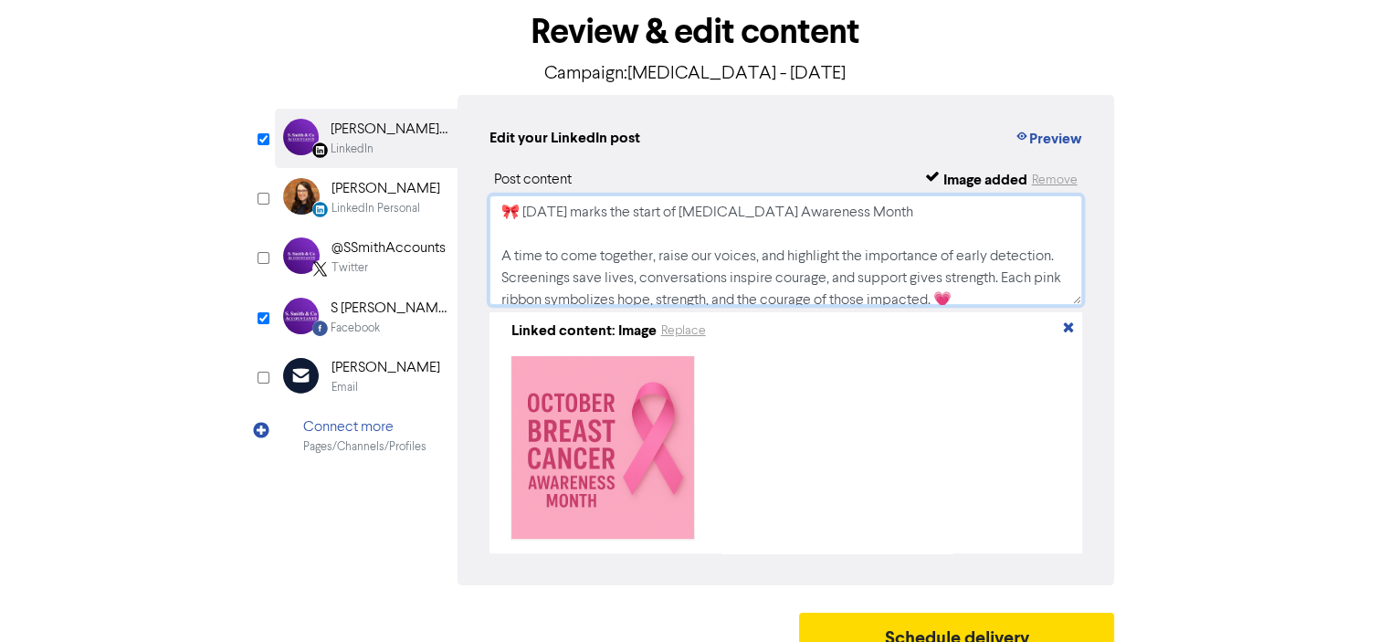
drag, startPoint x: 520, startPoint y: 218, endPoint x: 457, endPoint y: 218, distance: 63.0
click at [457, 218] on div "Edit your LinkedIn post Preview Post content Image added Remove 🎀 [DATE] marks …" at bounding box center [785, 340] width 657 height 490
click at [412, 322] on div "Facebook" at bounding box center [389, 328] width 117 height 17
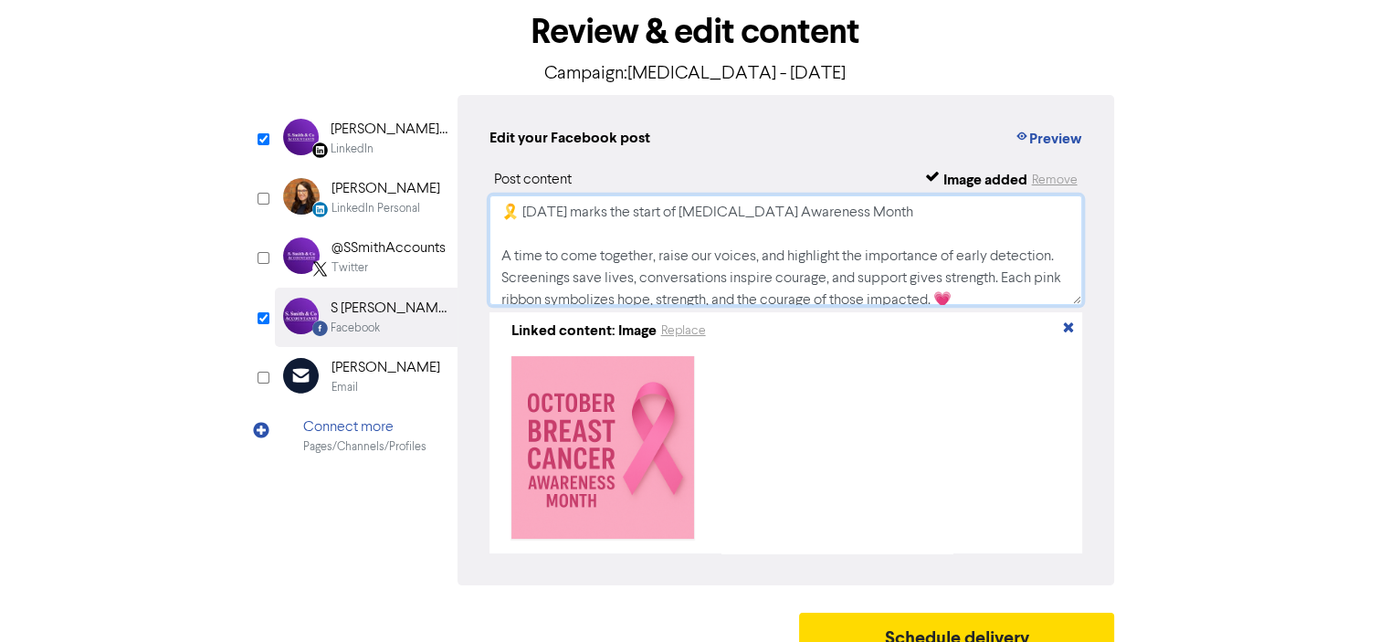
drag, startPoint x: 520, startPoint y: 216, endPoint x: 373, endPoint y: 197, distance: 148.2
click at [373, 197] on div "LinkedIn Page Created with Sketch. [PERSON_NAME] & Co Accountants Limited Linke…" at bounding box center [695, 340] width 840 height 490
paste textarea
click at [387, 141] on div "LinkedIn" at bounding box center [389, 149] width 117 height 17
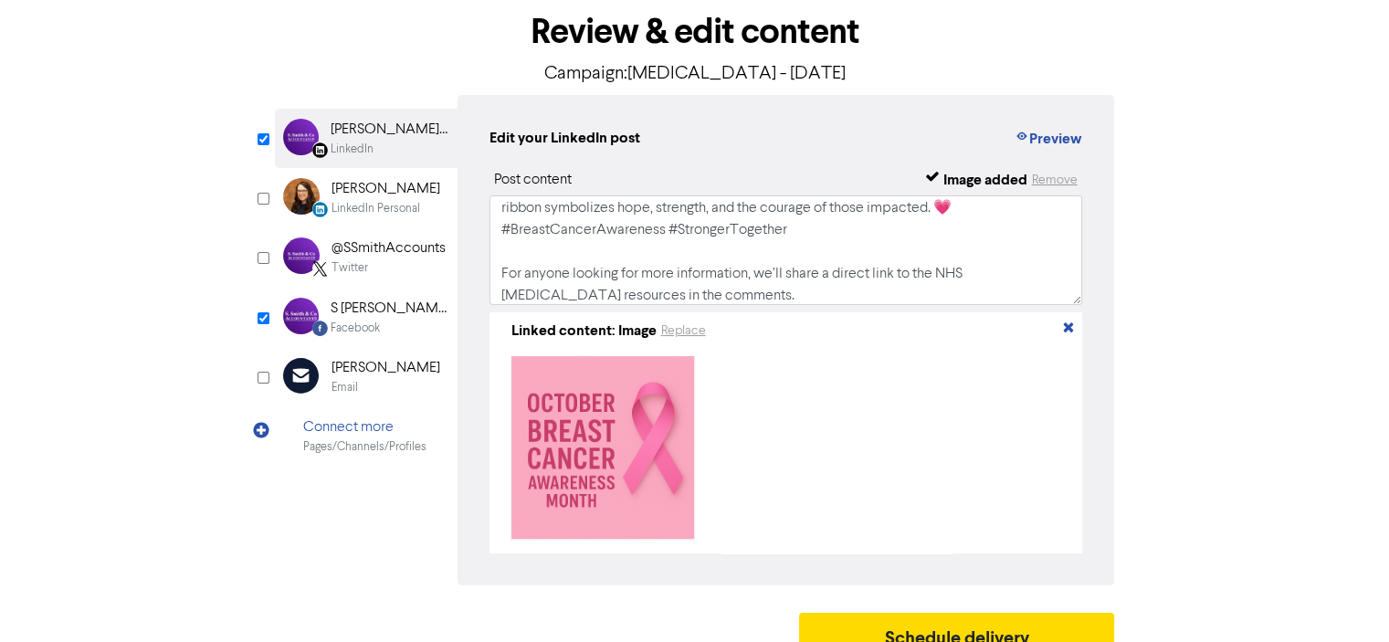
scroll to position [100, 0]
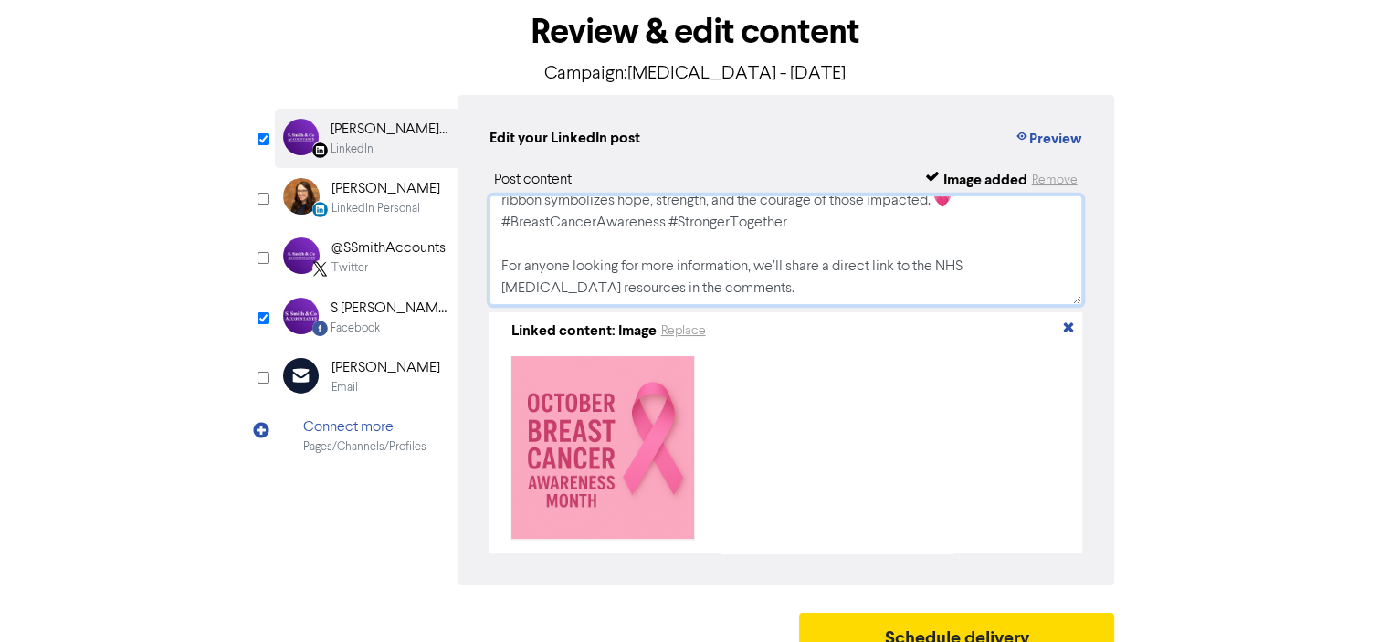
drag, startPoint x: 519, startPoint y: 220, endPoint x: 498, endPoint y: 220, distance: 21.0
click at [498, 220] on textarea "🎀 [DATE] marks the start of [MEDICAL_DATA] Awareness Month A time to come toget…" at bounding box center [785, 250] width 593 height 110
click at [409, 318] on div "S [PERSON_NAME] & Co Accountants" at bounding box center [389, 309] width 117 height 22
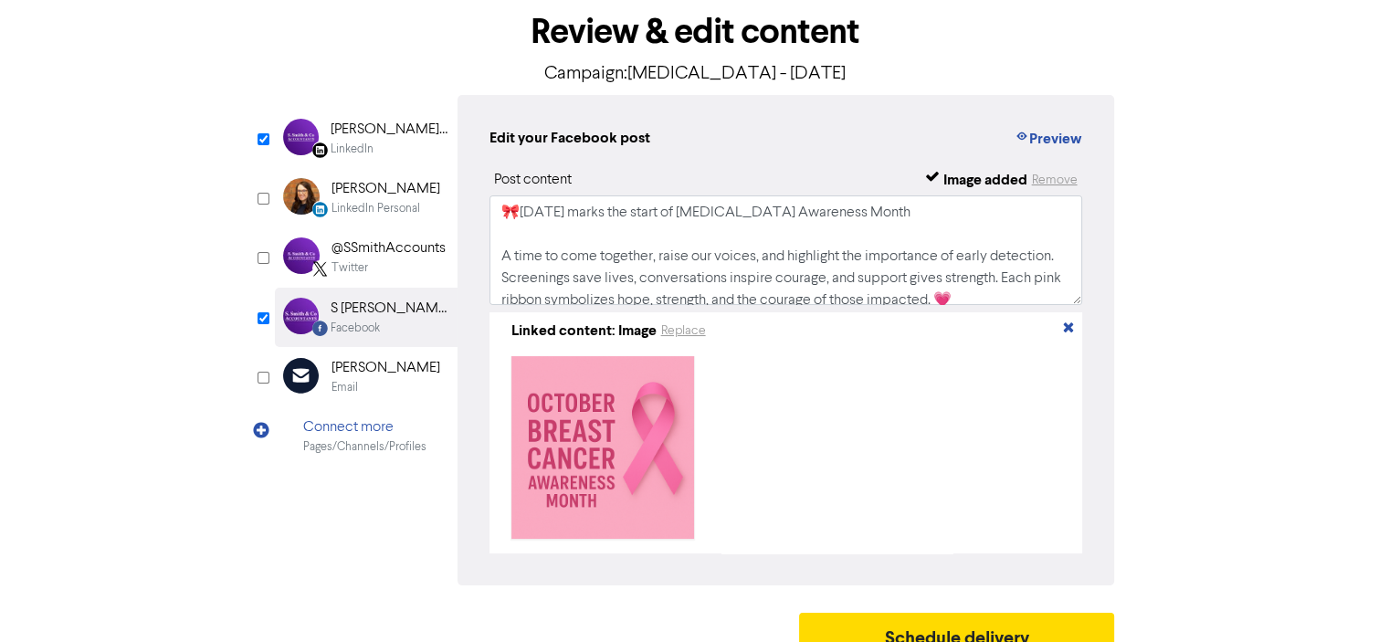
scroll to position [0, 0]
click at [515, 210] on textarea "🎀[DATE] marks the start of [MEDICAL_DATA] Awareness Month A time to come togeth…" at bounding box center [785, 250] width 593 height 110
type textarea "🎀 [DATE] marks the start of [MEDICAL_DATA] Awareness Month A time to come toget…"
click at [631, 166] on div "Edit your Facebook post Preview Post content Image added Remove 🎀 [DATE] marks …" at bounding box center [785, 340] width 657 height 490
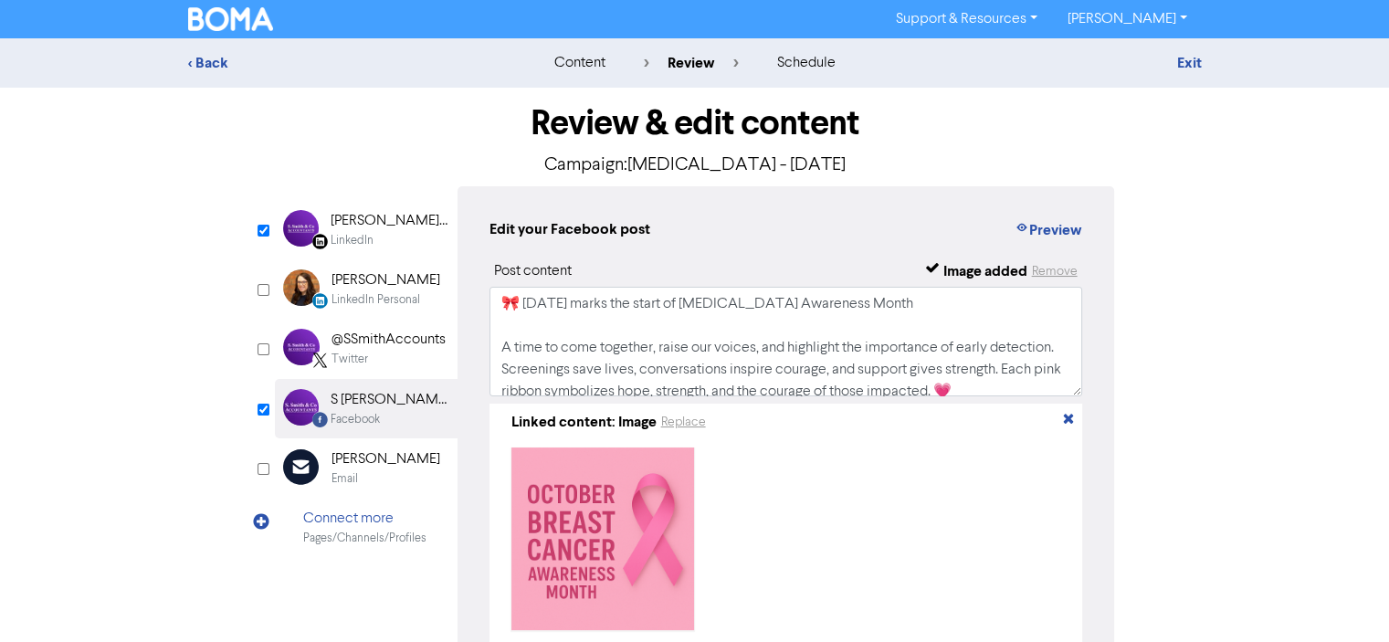
click at [352, 226] on div "[PERSON_NAME] & Co Accountants Limited" at bounding box center [389, 221] width 117 height 22
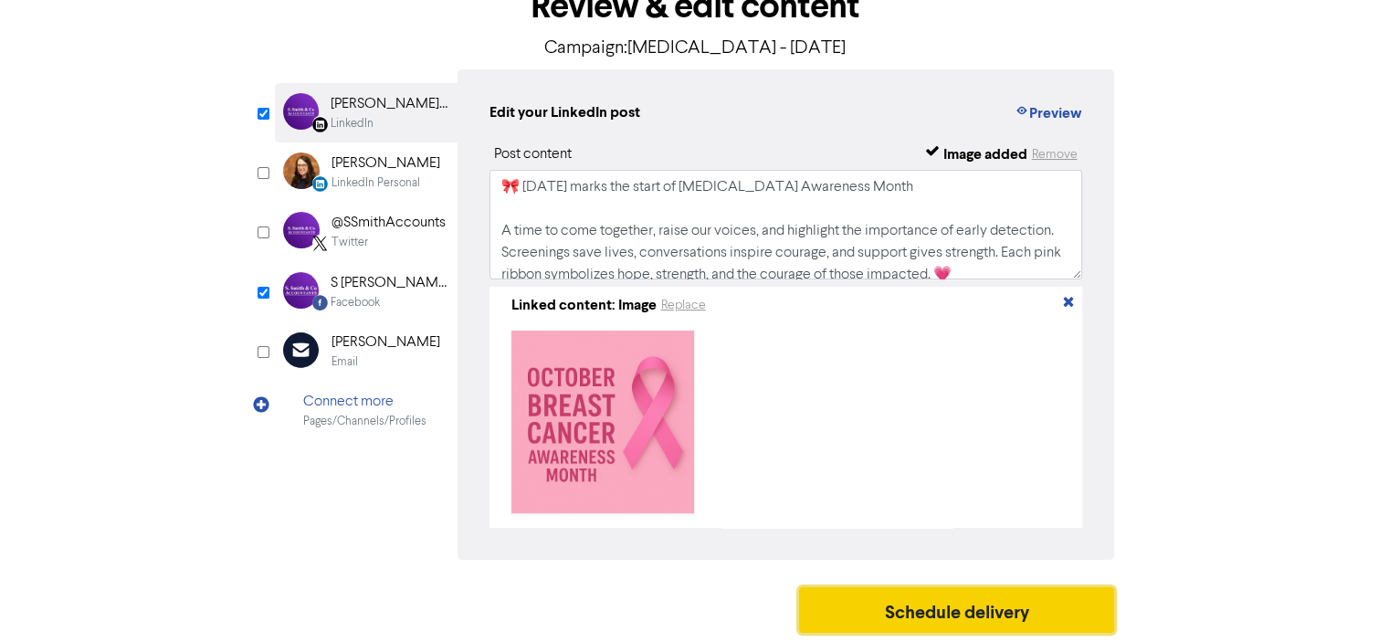
click at [964, 613] on button "Schedule delivery" at bounding box center [957, 610] width 316 height 46
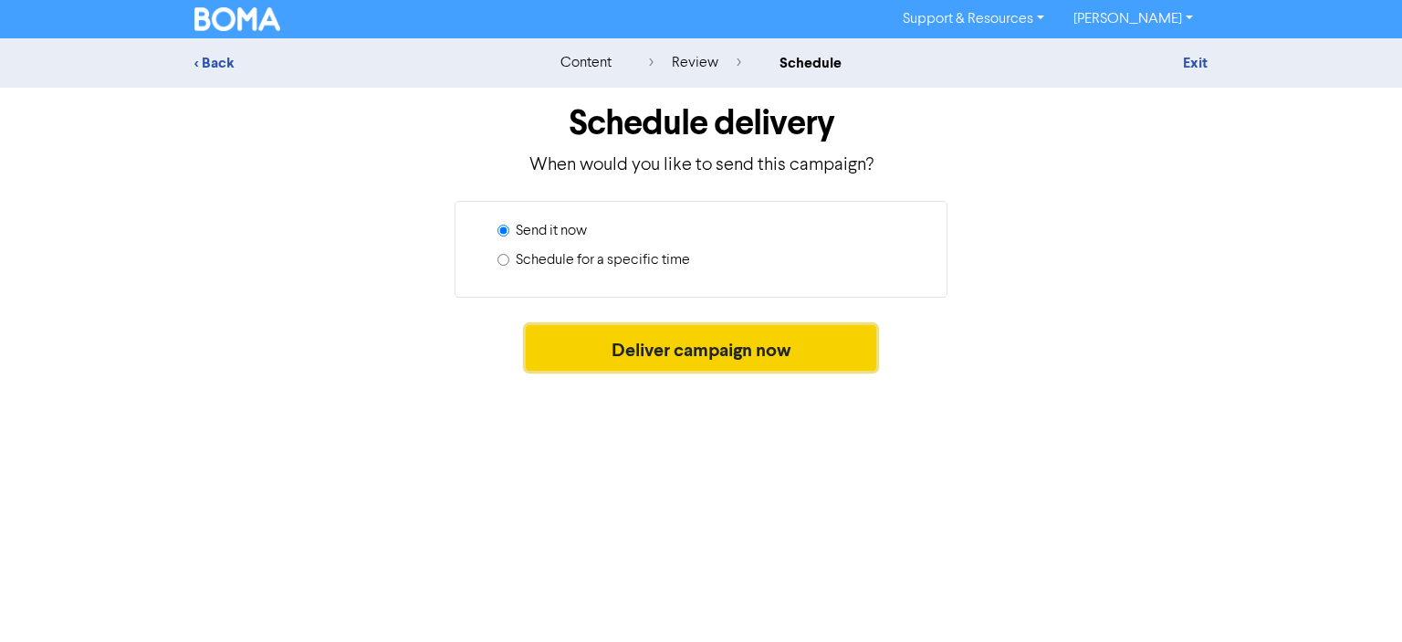
click at [654, 352] on button "Deliver campaign now" at bounding box center [702, 348] width 352 height 46
